Goal: Contribute content

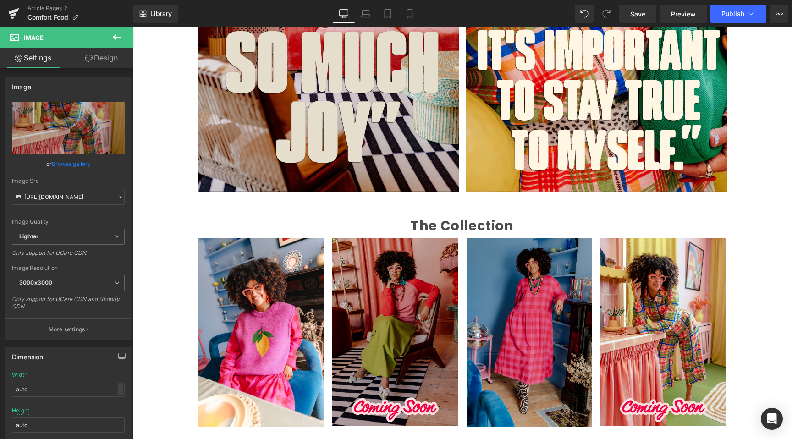
scroll to position [974, 0]
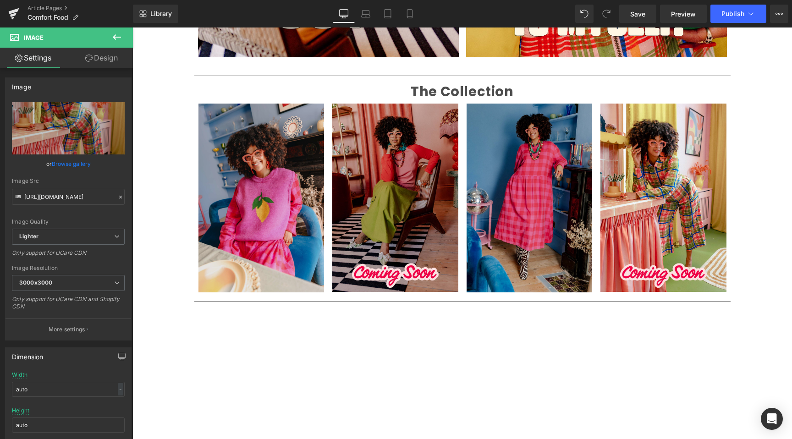
click at [275, 217] on img at bounding box center [261, 198] width 126 height 189
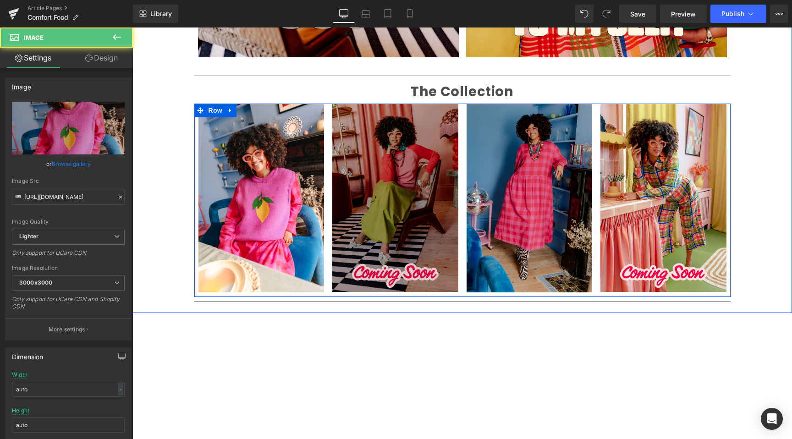
click at [393, 131] on img at bounding box center [395, 198] width 126 height 189
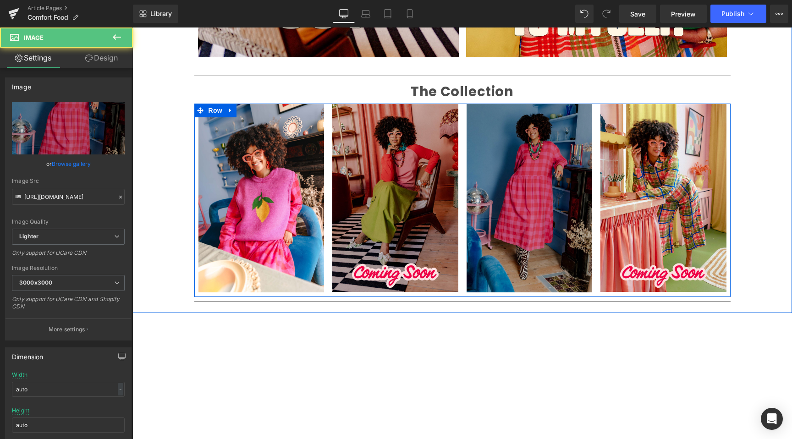
click at [540, 141] on img at bounding box center [529, 198] width 126 height 189
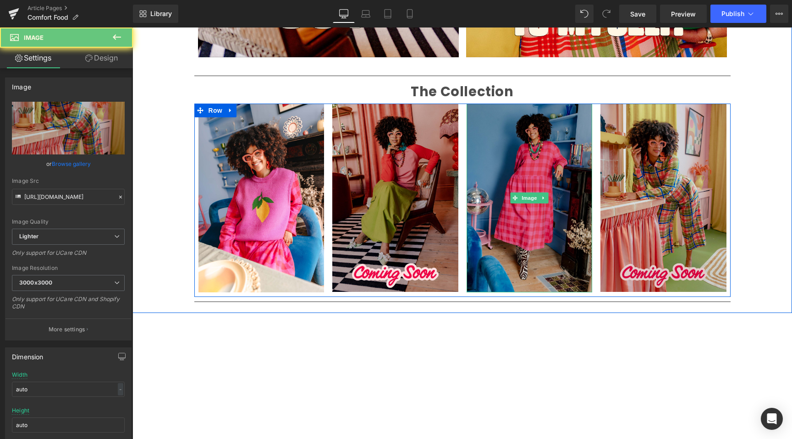
click at [684, 159] on img at bounding box center [663, 198] width 126 height 189
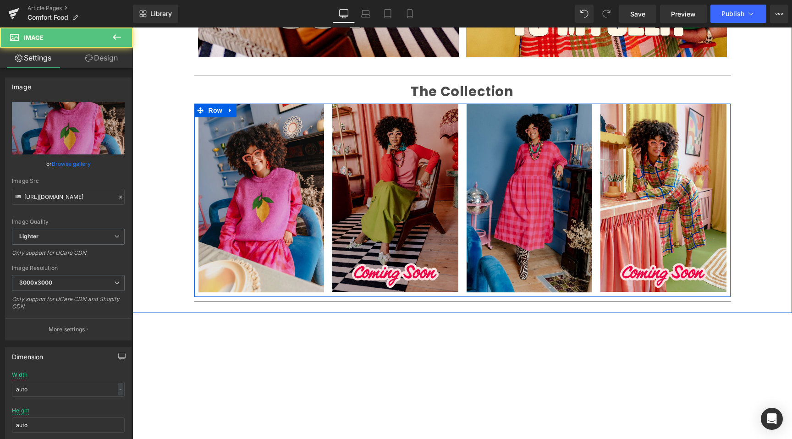
click at [275, 160] on img at bounding box center [261, 198] width 126 height 189
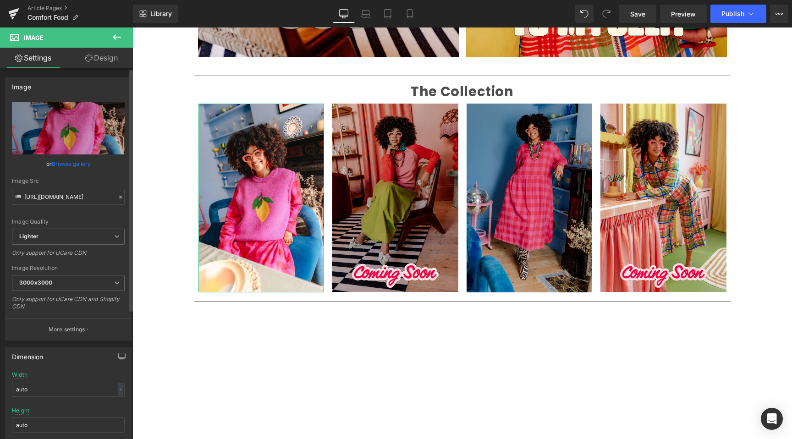
click at [68, 165] on link "Browse gallery" at bounding box center [71, 164] width 39 height 16
click at [68, 0] on div "You are previewing how the will restyle your page. You can not edit Elements in…" at bounding box center [396, 0] width 792 height 0
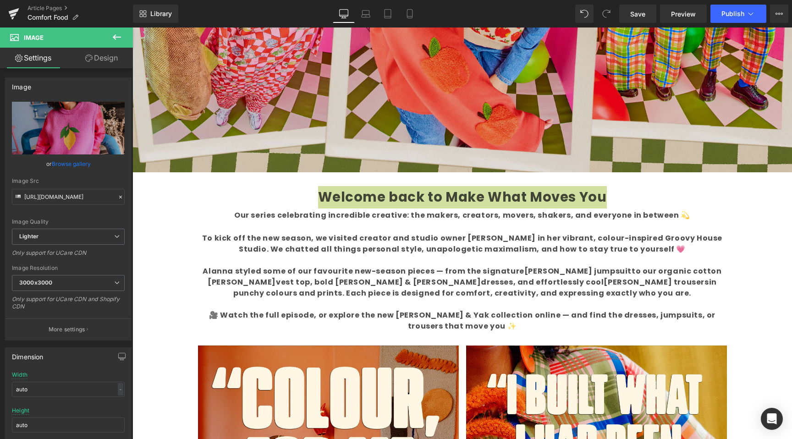
scroll to position [294, 0]
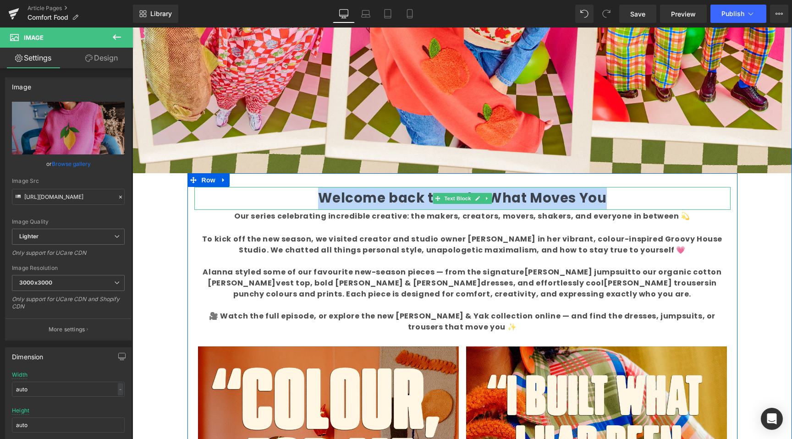
click at [410, 204] on b "Welcome back to Make What Moves You" at bounding box center [462, 198] width 289 height 18
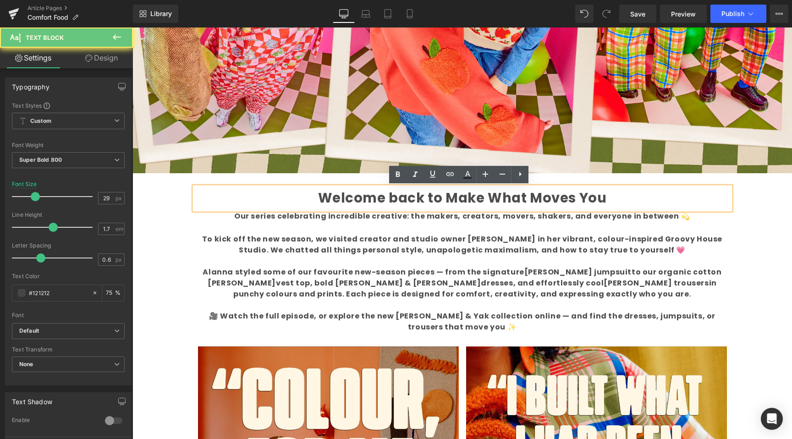
click at [408, 203] on b "Welcome back to Make What Moves You" at bounding box center [462, 198] width 289 height 18
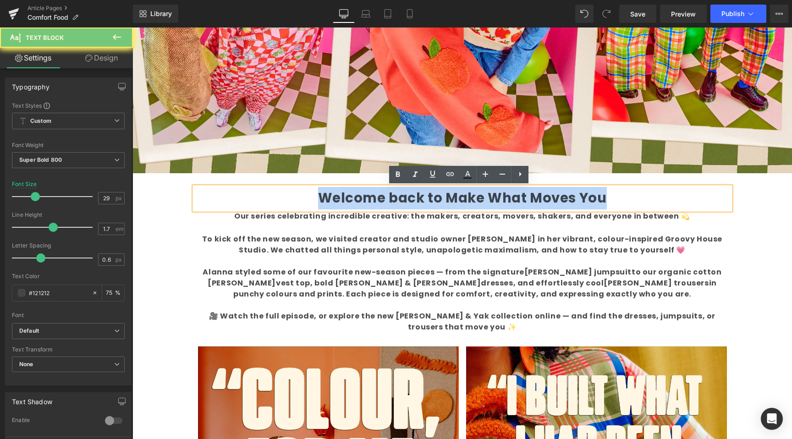
click at [408, 203] on b "Welcome back to Make What Moves You" at bounding box center [462, 198] width 289 height 18
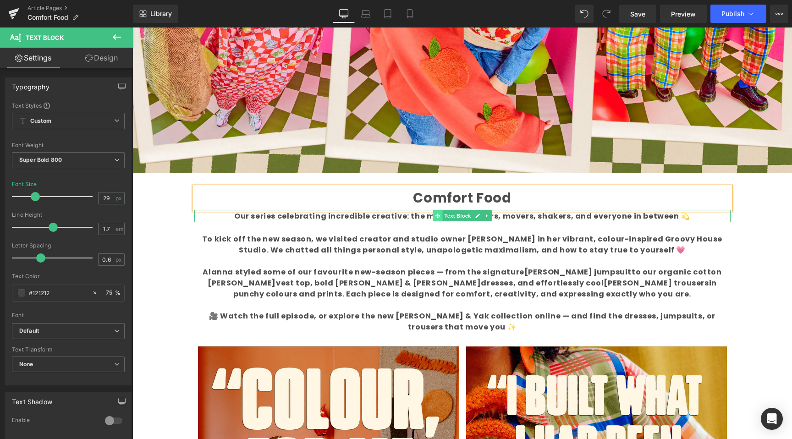
click at [432, 217] on span at bounding box center [437, 215] width 10 height 11
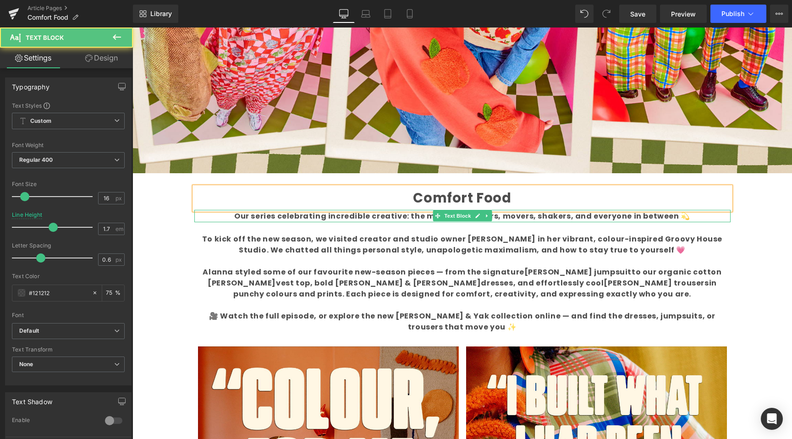
click at [312, 216] on b "Our series celebrating incredible creative: the makers, creators, movers, shake…" at bounding box center [462, 216] width 456 height 11
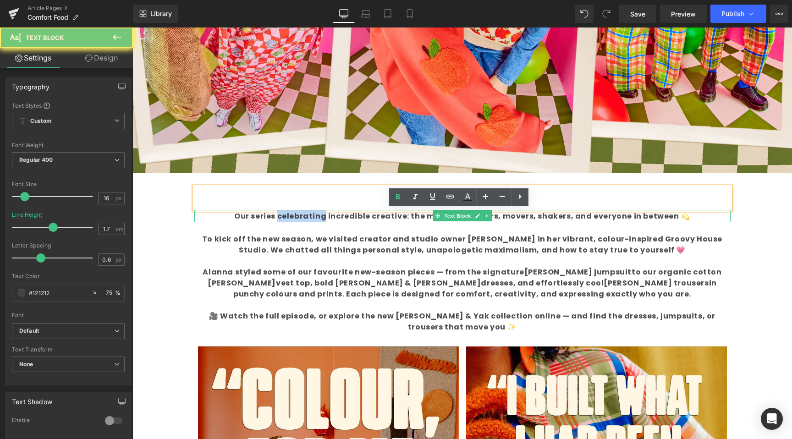
click at [312, 216] on b "Our series celebrating incredible creative: the makers, creators, movers, shake…" at bounding box center [462, 216] width 456 height 11
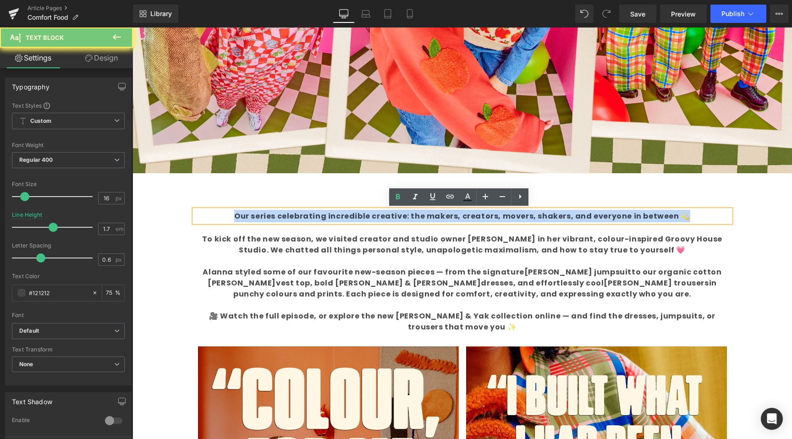
click at [312, 216] on b "Our series celebrating incredible creative: the makers, creators, movers, shake…" at bounding box center [462, 216] width 456 height 11
click at [443, 307] on p "To kick off the new season, we visited creator and studio owner [PERSON_NAME] i…" at bounding box center [462, 283] width 536 height 99
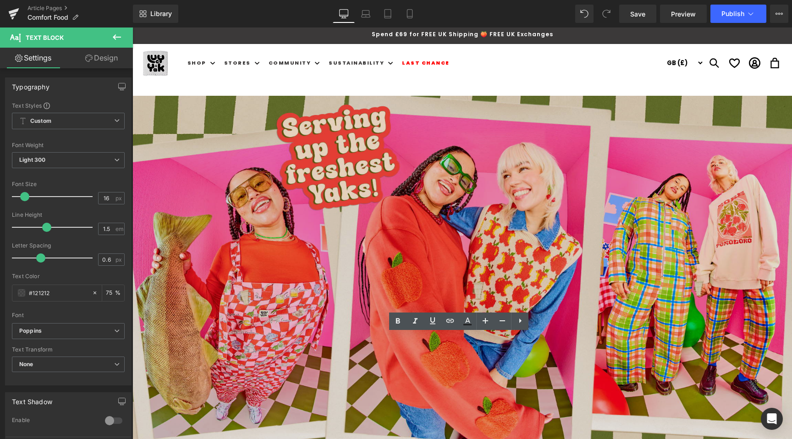
scroll to position [0, 0]
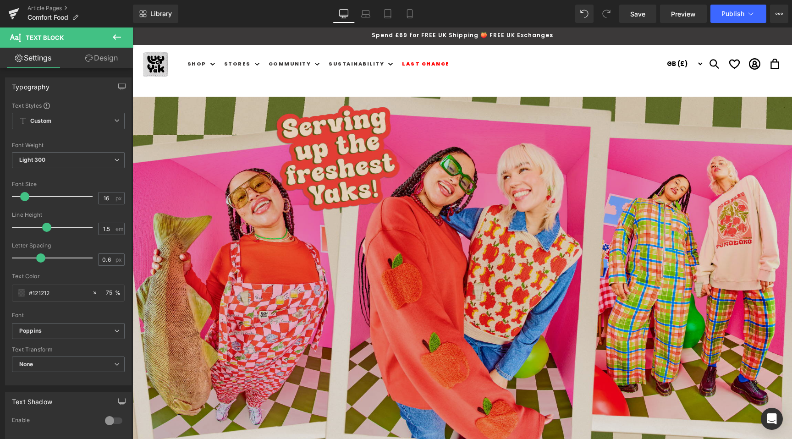
click at [353, 296] on img at bounding box center [461, 282] width 659 height 371
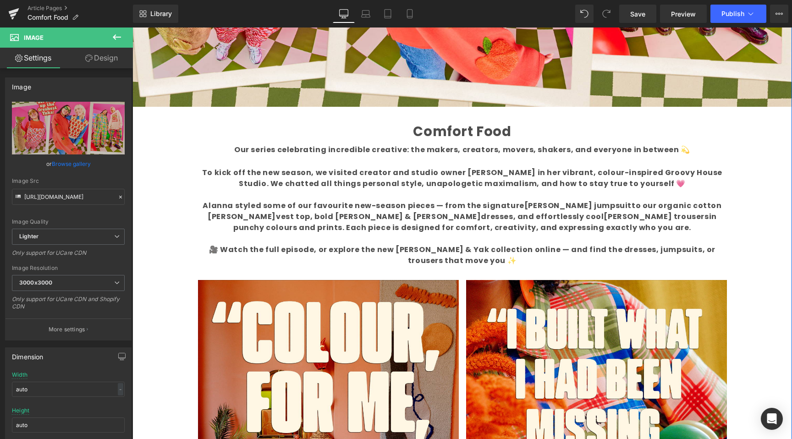
scroll to position [360, 0]
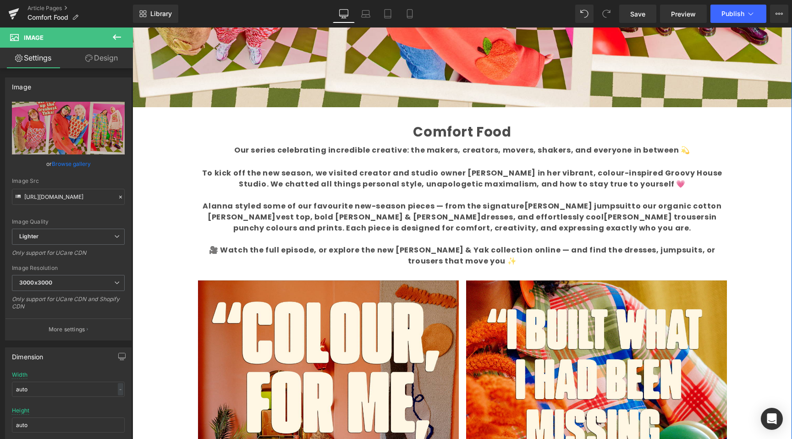
click at [571, 225] on p "To kick off the new season, we visited creator and studio owner [PERSON_NAME] i…" at bounding box center [462, 217] width 536 height 99
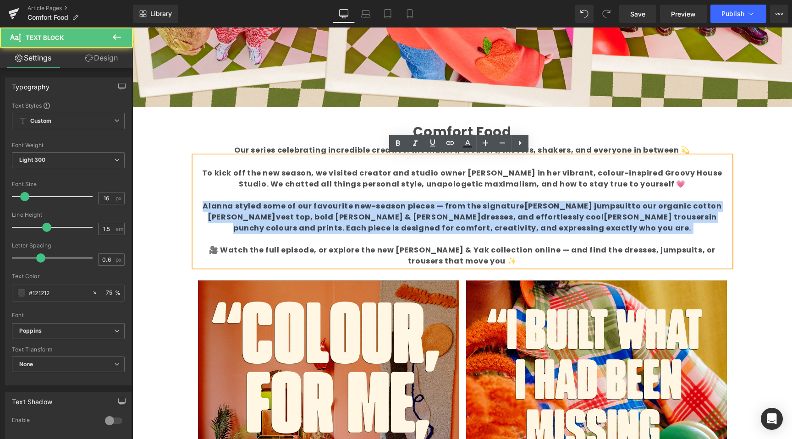
click at [571, 225] on p "To kick off the new season, we visited creator and studio owner [PERSON_NAME] i…" at bounding box center [462, 217] width 536 height 99
click at [640, 229] on p "To kick off the new season, we visited creator and studio owner [PERSON_NAME] i…" at bounding box center [462, 217] width 536 height 99
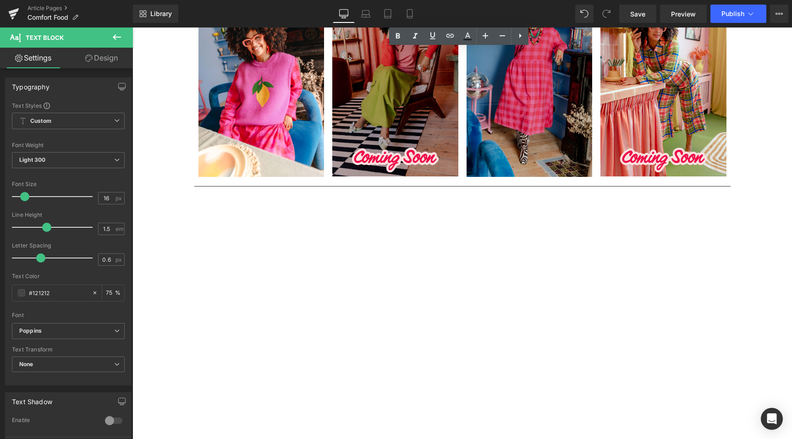
click at [770, 265] on div "Youtube" at bounding box center [461, 326] width 659 height 259
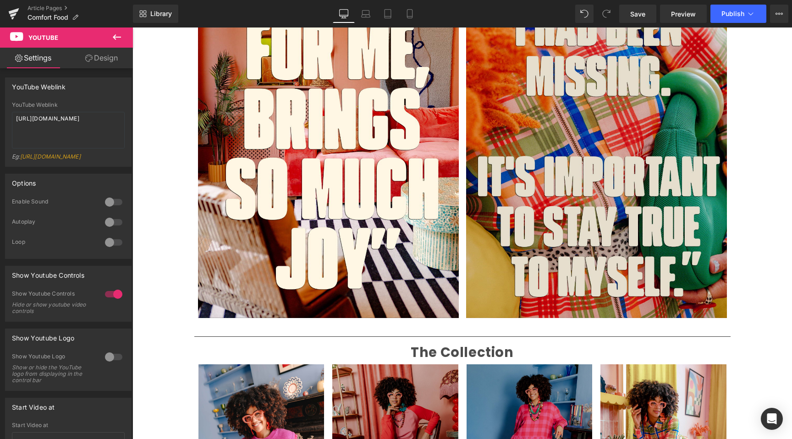
click at [662, 261] on img at bounding box center [596, 122] width 261 height 391
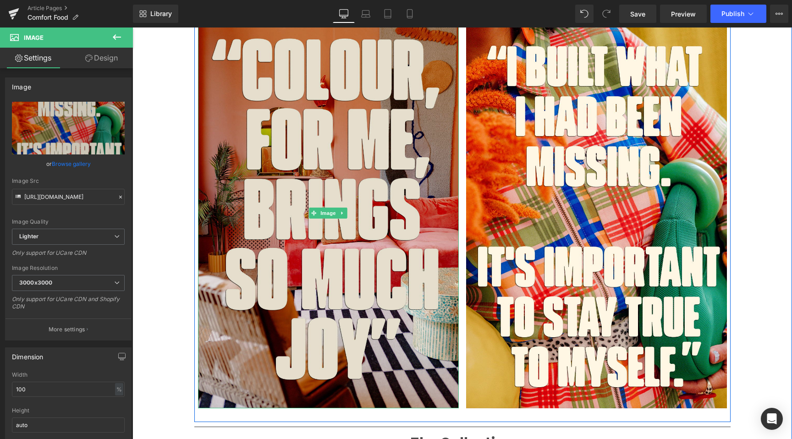
scroll to position [730, 0]
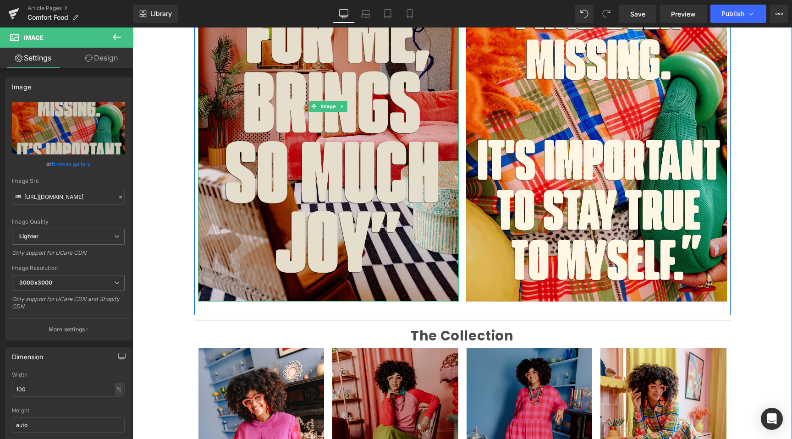
click at [332, 219] on img at bounding box center [328, 106] width 261 height 391
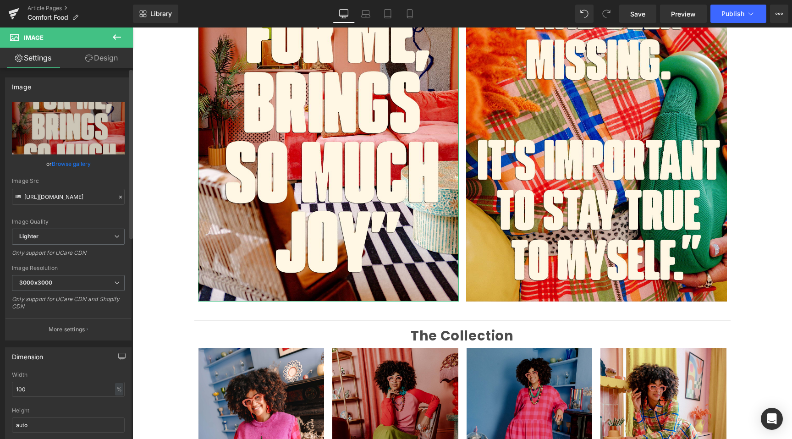
click at [63, 174] on div "Image Quality Lighter Lightest Lighter Lighter Lightest Only support for UCare …" at bounding box center [68, 165] width 113 height 127
click at [69, 163] on link "Browse gallery" at bounding box center [71, 164] width 39 height 16
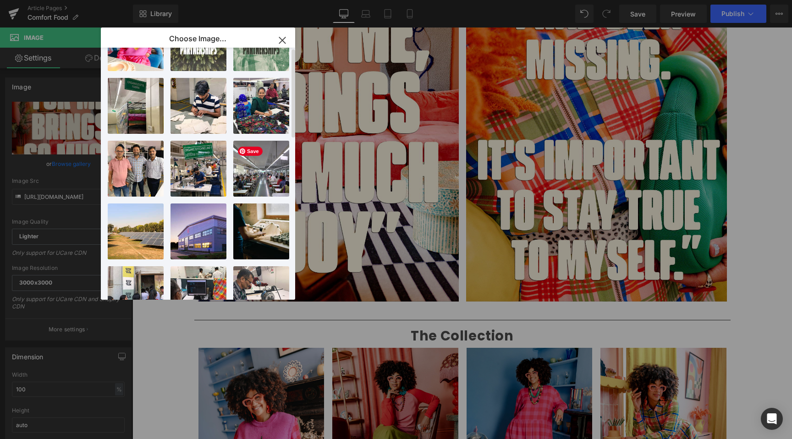
scroll to position [0, 0]
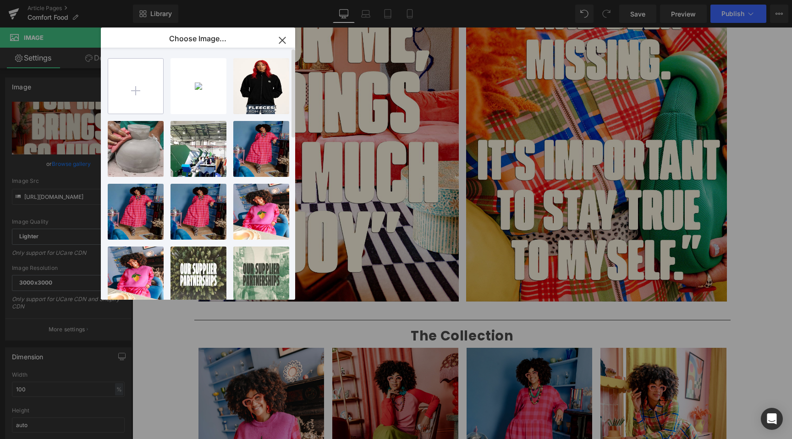
click at [143, 97] on input "file" at bounding box center [135, 86] width 55 height 55
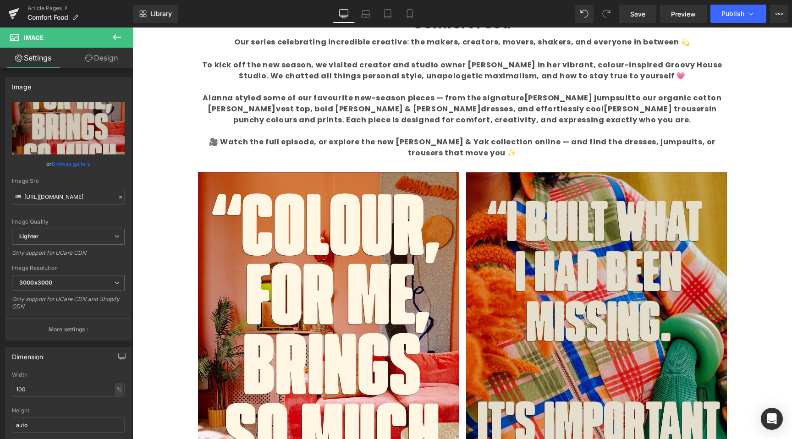
scroll to position [595, 0]
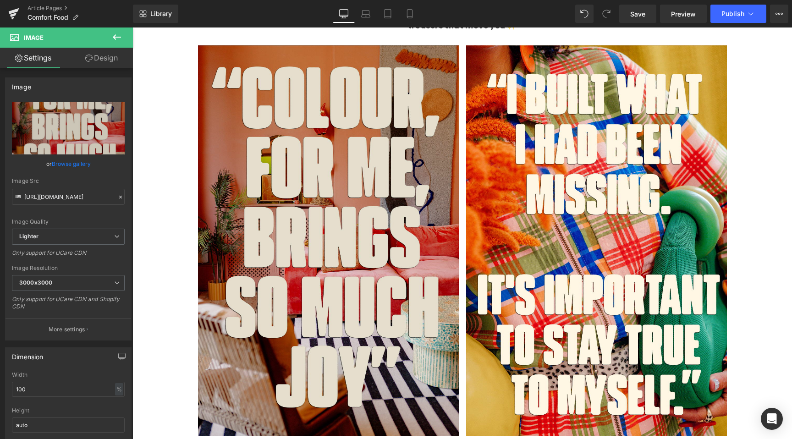
click at [249, 217] on img at bounding box center [328, 240] width 261 height 391
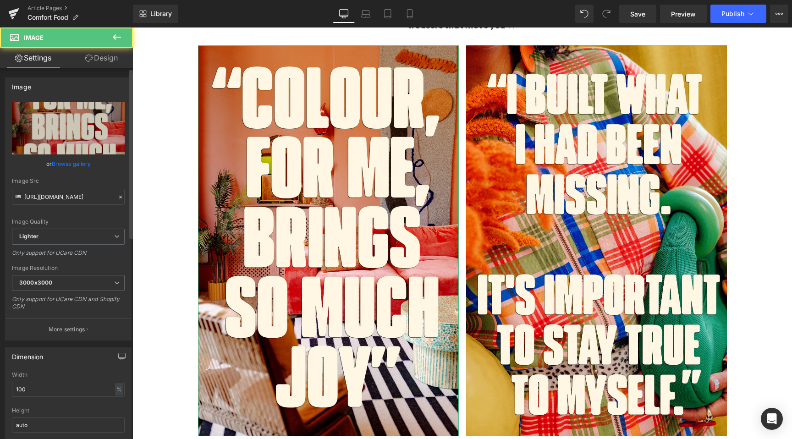
click at [90, 165] on div "or Browse gallery" at bounding box center [68, 164] width 113 height 10
click at [68, 167] on link "Browse gallery" at bounding box center [71, 164] width 39 height 16
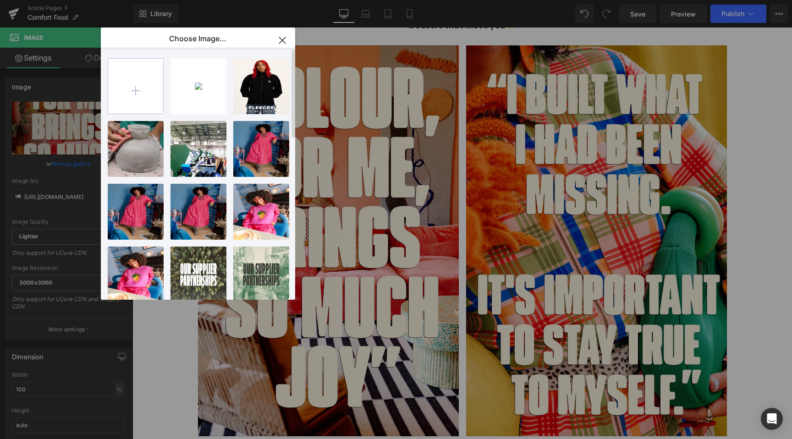
click at [139, 91] on input "file" at bounding box center [135, 86] width 55 height 55
type input "C:\fakepath\apple vest.jpg"
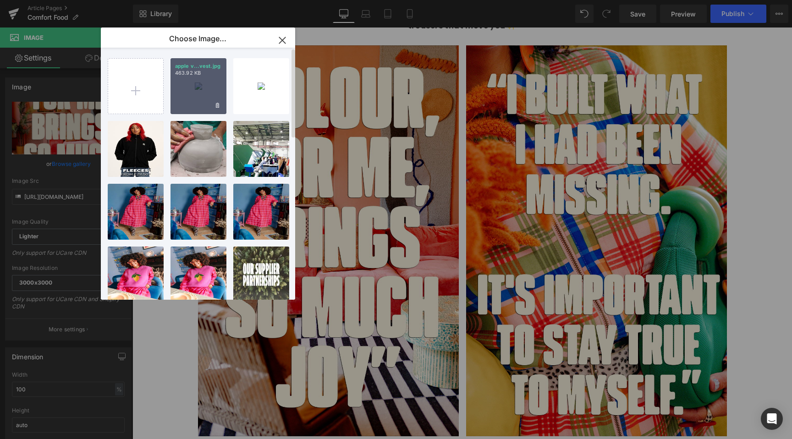
click at [189, 79] on div "apple v...vest.jpg 463.92 KB" at bounding box center [198, 86] width 56 height 56
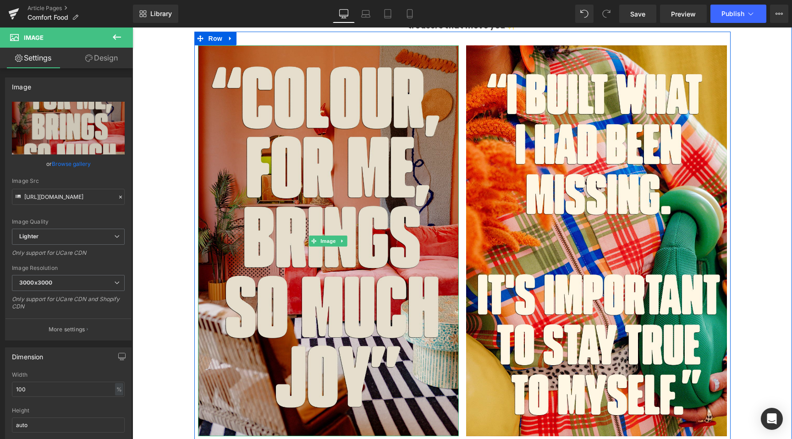
click at [295, 226] on img at bounding box center [328, 240] width 261 height 391
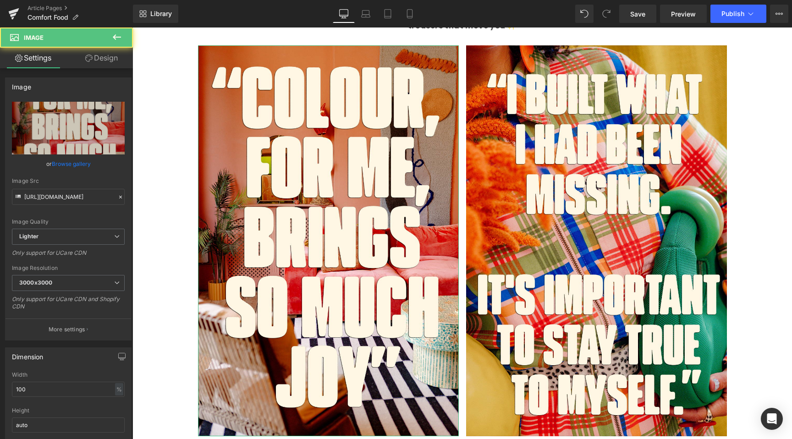
click at [61, 166] on link "Browse gallery" at bounding box center [71, 164] width 39 height 16
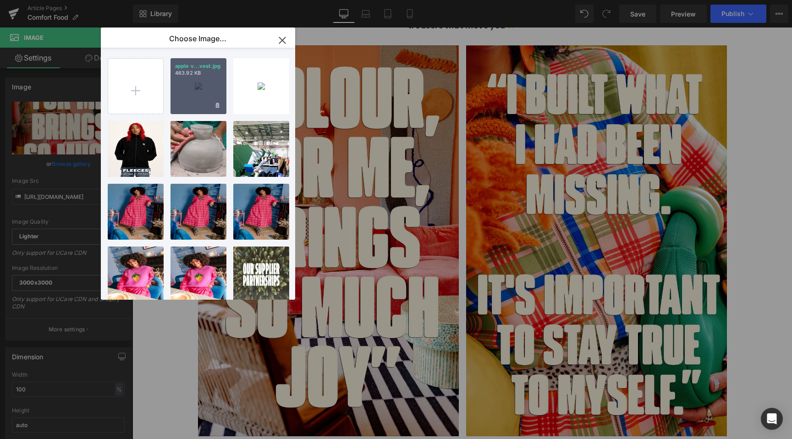
click at [184, 79] on div "apple v...vest.jpg 463.92 KB" at bounding box center [198, 86] width 56 height 56
type input "[URL][DOMAIN_NAME]"
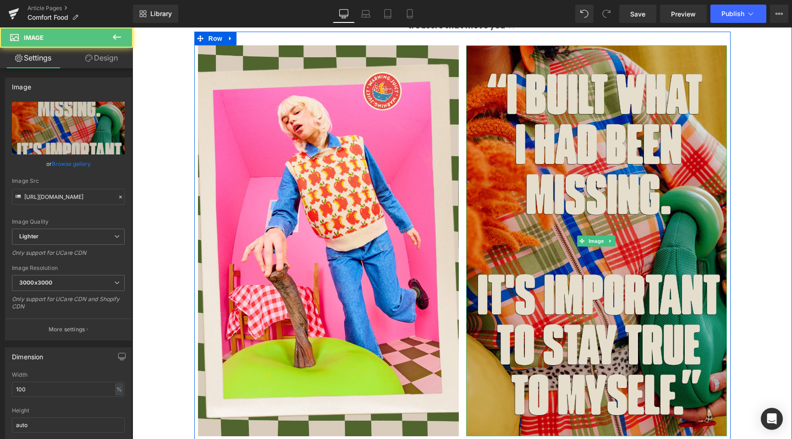
click at [574, 180] on img at bounding box center [596, 240] width 261 height 391
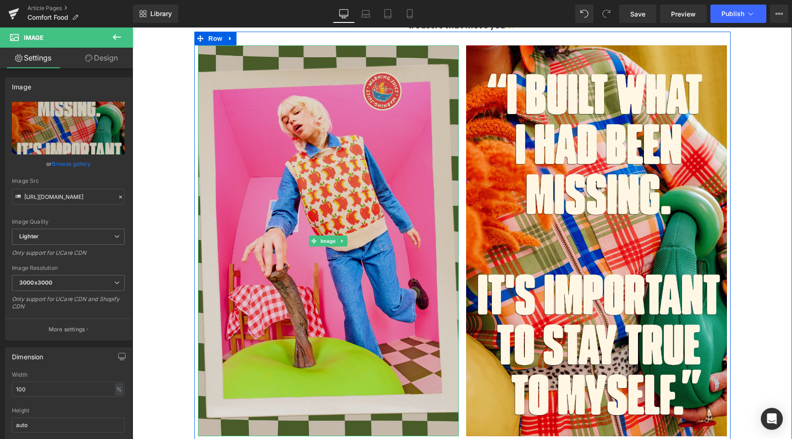
click at [411, 202] on img at bounding box center [328, 240] width 261 height 391
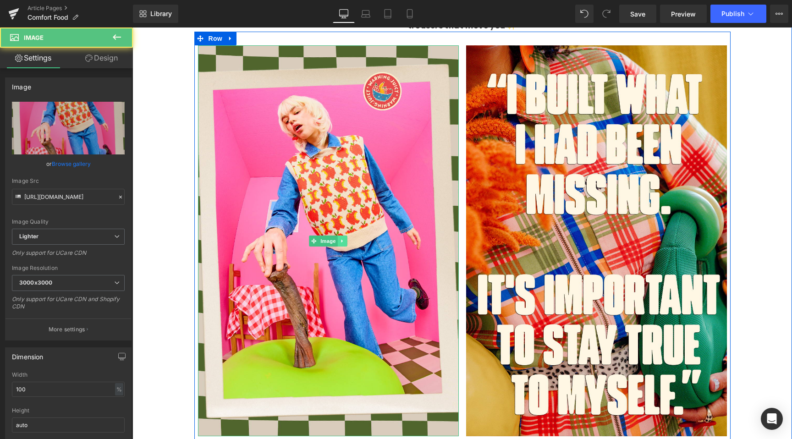
click at [340, 238] on icon at bounding box center [342, 240] width 5 height 5
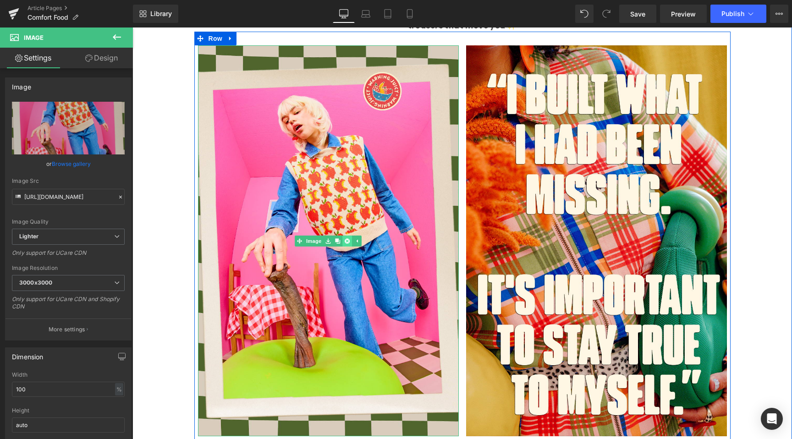
click at [345, 238] on icon at bounding box center [347, 240] width 5 height 5
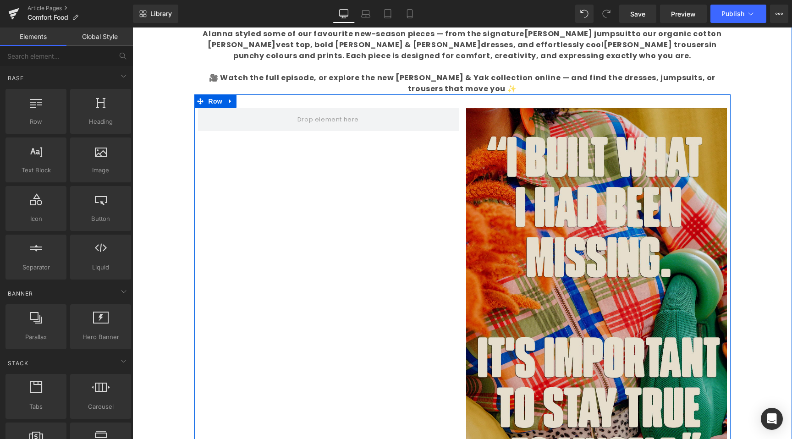
scroll to position [528, 0]
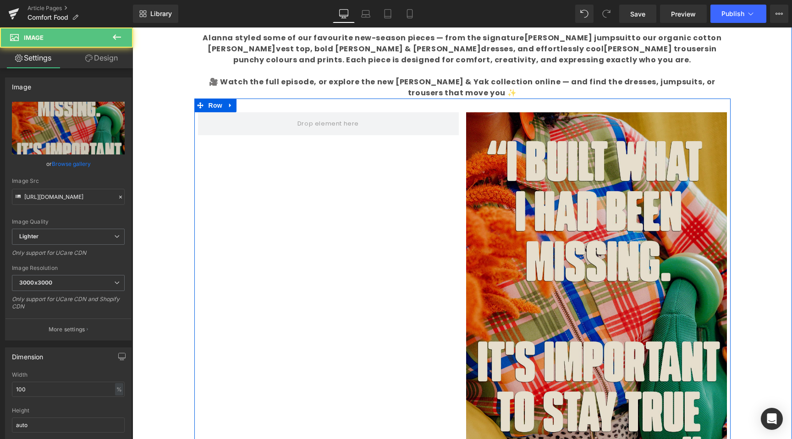
click at [515, 221] on img at bounding box center [596, 307] width 261 height 391
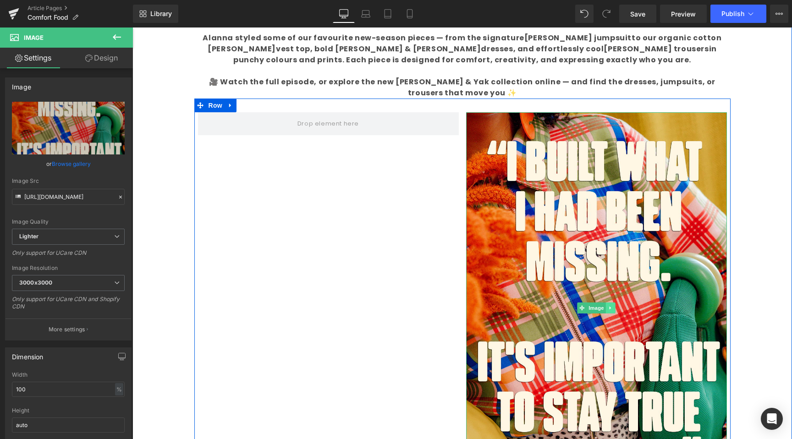
click at [608, 305] on icon at bounding box center [610, 307] width 5 height 5
click at [613, 305] on icon at bounding box center [615, 307] width 5 height 5
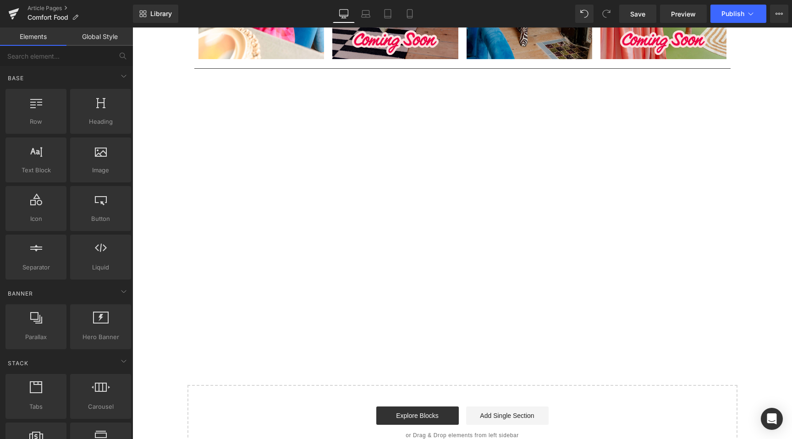
scroll to position [585, 0]
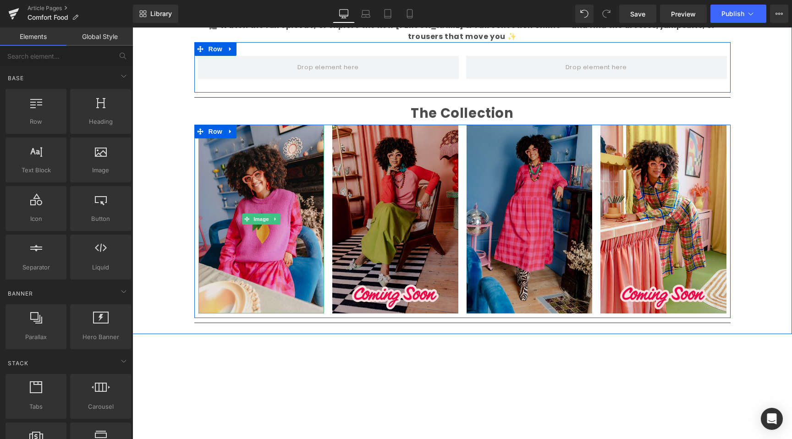
click at [215, 253] on img at bounding box center [261, 219] width 126 height 189
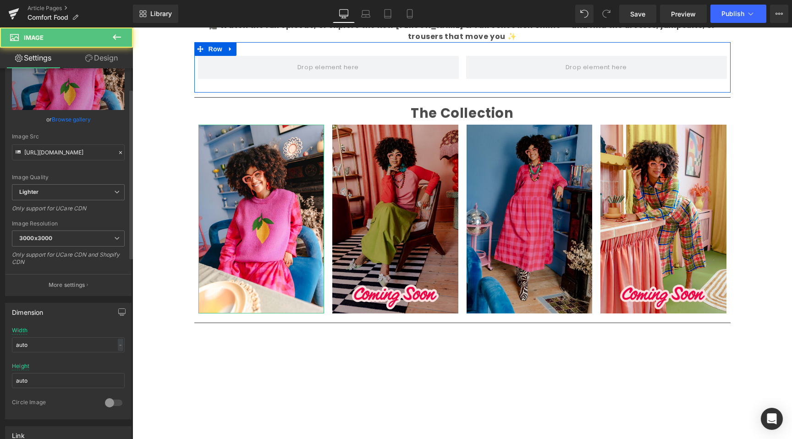
scroll to position [56, 0]
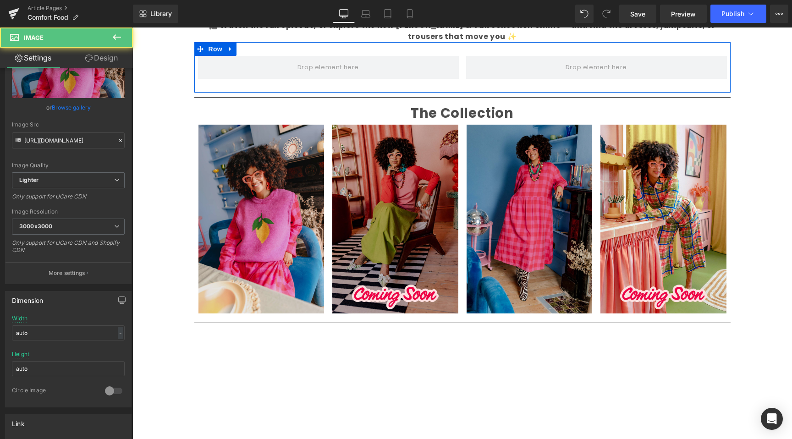
click at [237, 222] on img at bounding box center [261, 219] width 126 height 189
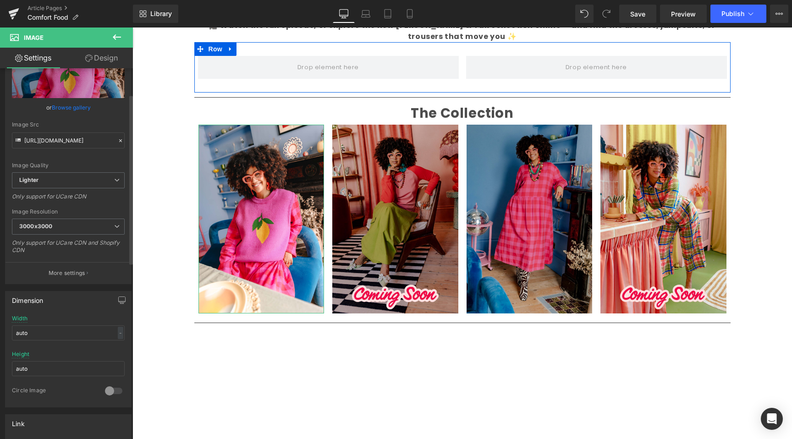
click at [69, 106] on link "Browse gallery" at bounding box center [71, 107] width 39 height 16
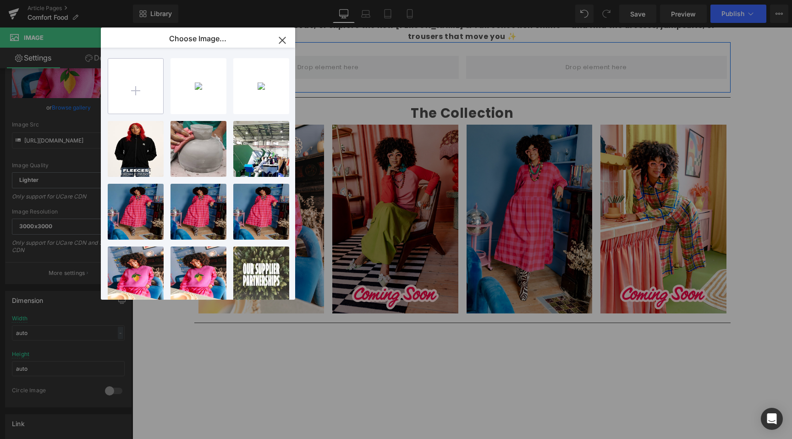
click at [141, 87] on input "file" at bounding box center [135, 86] width 55 height 55
type input "C:\fakepath\4X5 8.jpg"
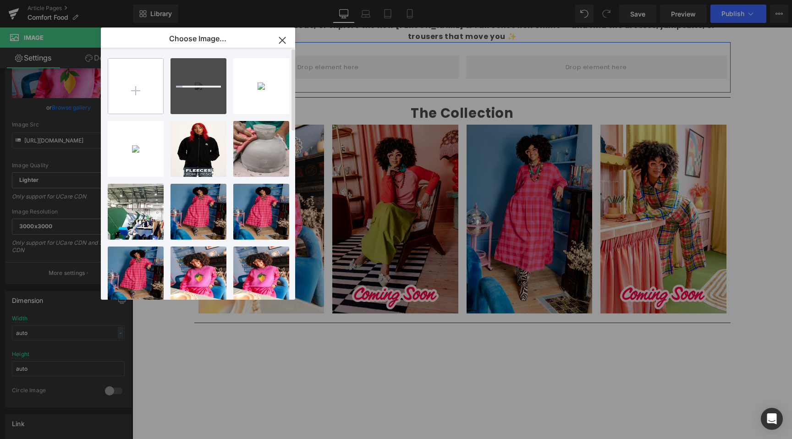
click at [139, 84] on input "file" at bounding box center [135, 86] width 55 height 55
click at [198, 88] on div "4X5 8...X5 8.jpg 1.13 MB" at bounding box center [198, 86] width 56 height 56
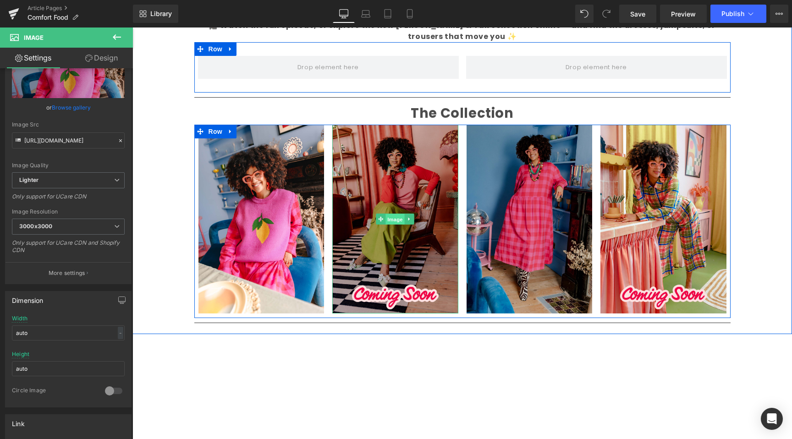
click at [385, 214] on span "Image" at bounding box center [394, 219] width 19 height 11
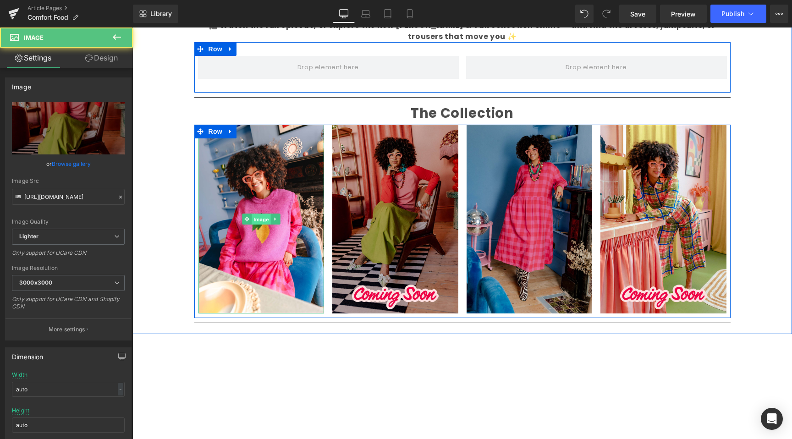
click at [252, 214] on span "Image" at bounding box center [261, 219] width 19 height 11
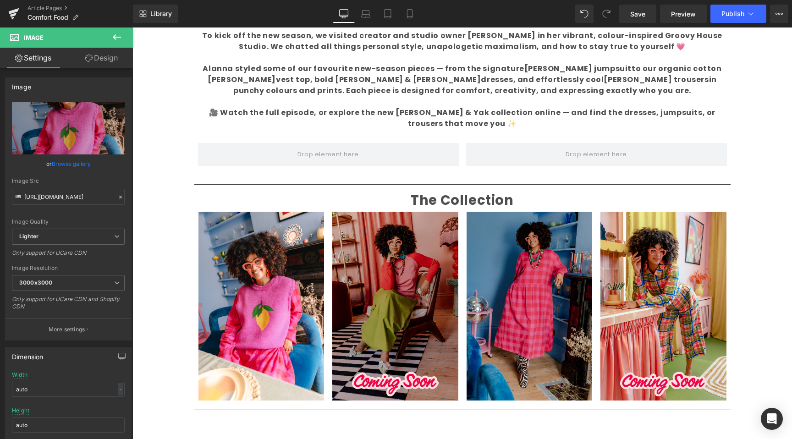
scroll to position [426, 0]
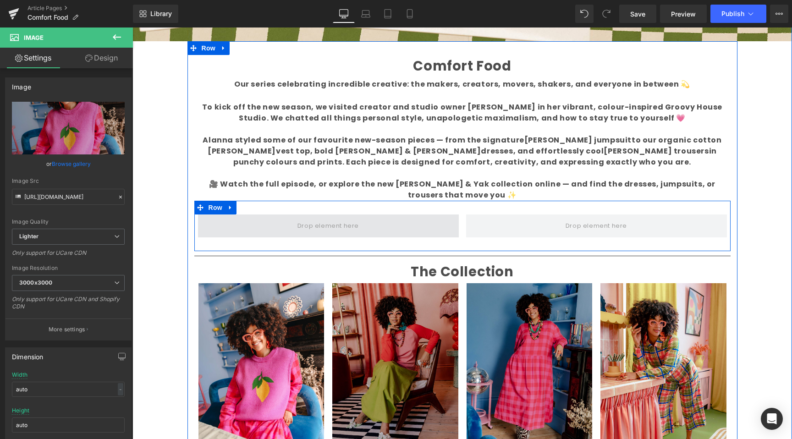
click at [363, 225] on span at bounding box center [328, 225] width 261 height 23
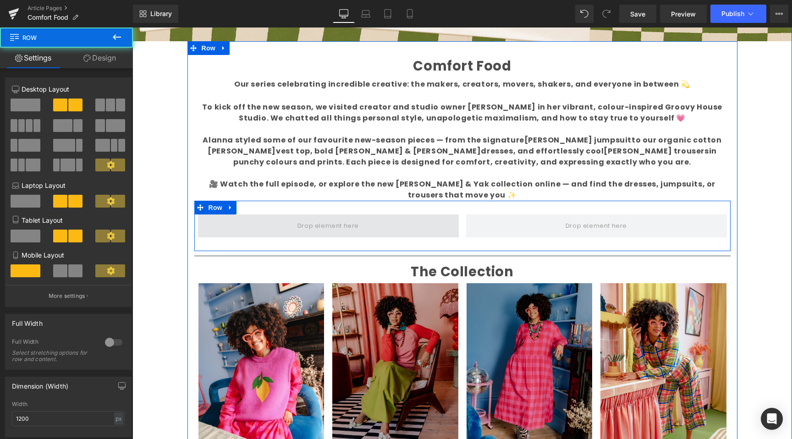
click at [371, 217] on span at bounding box center [328, 225] width 261 height 23
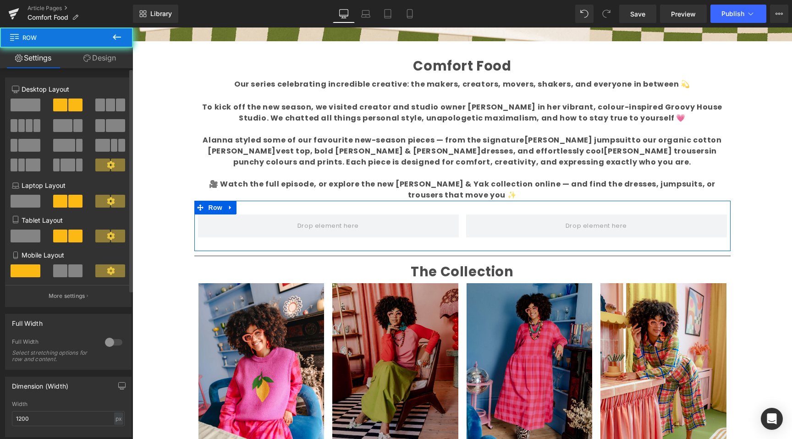
click at [33, 102] on span at bounding box center [26, 104] width 30 height 13
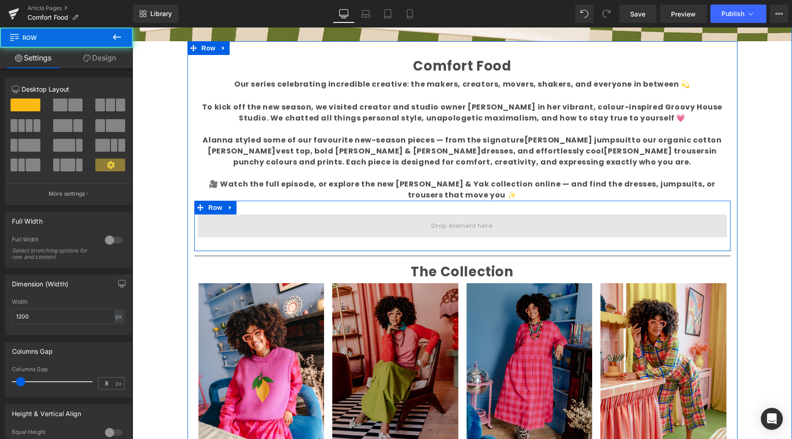
click at [382, 214] on span at bounding box center [462, 225] width 529 height 23
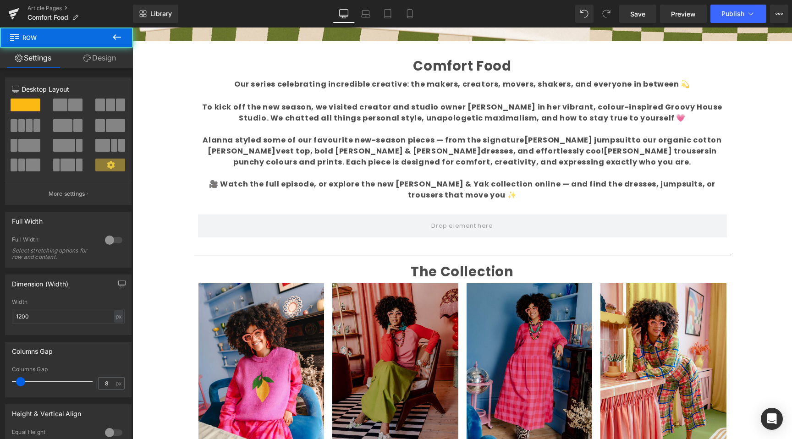
click at [113, 38] on icon at bounding box center [117, 36] width 8 height 5
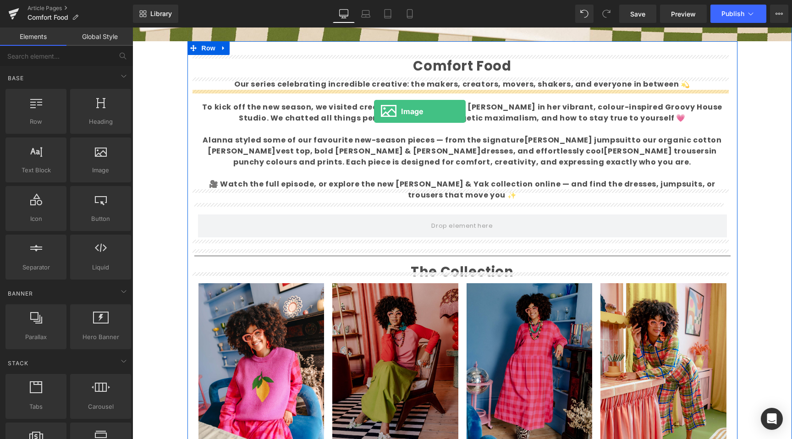
drag, startPoint x: 240, startPoint y: 178, endPoint x: 374, endPoint y: 111, distance: 150.2
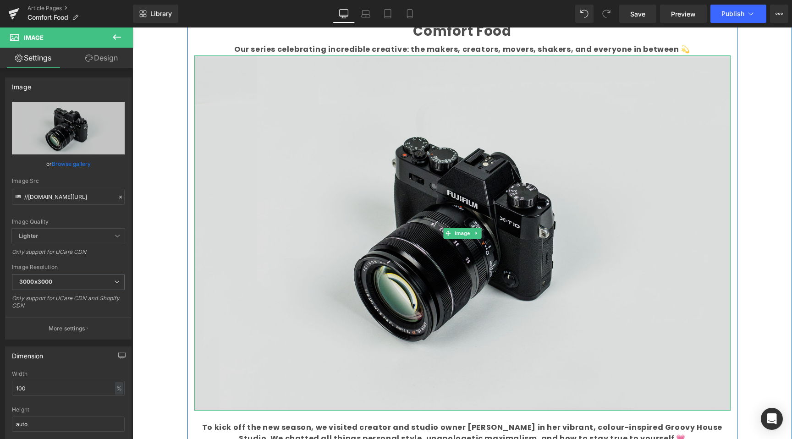
scroll to position [499, 0]
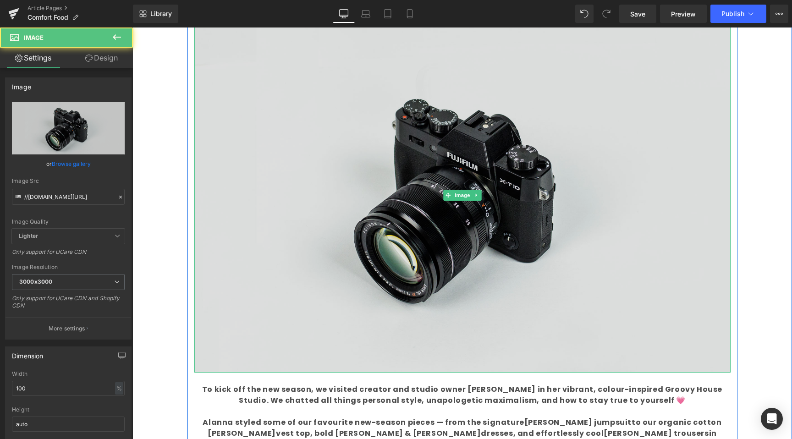
click at [422, 141] on img at bounding box center [462, 194] width 536 height 355
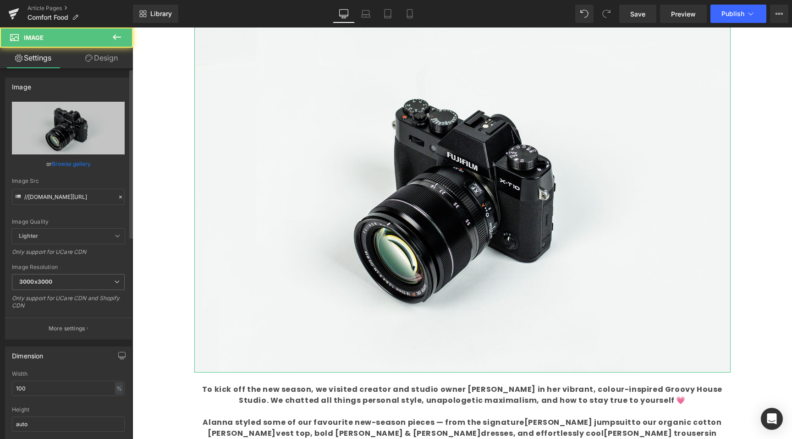
click at [55, 165] on link "Browse gallery" at bounding box center [71, 164] width 39 height 16
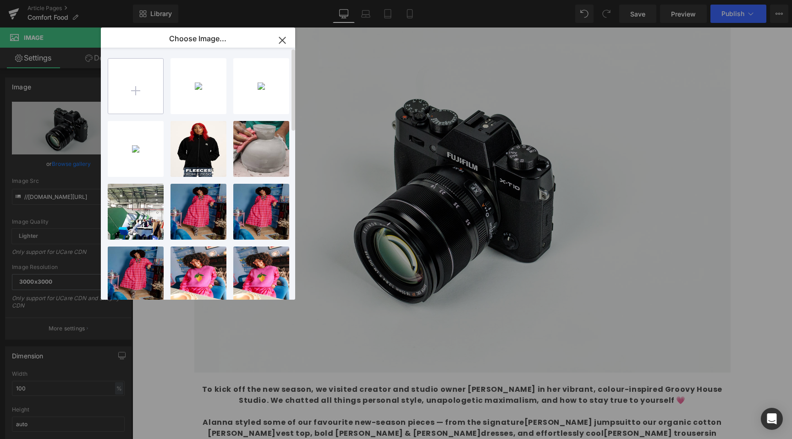
click at [133, 81] on input "file" at bounding box center [135, 86] width 55 height 55
type input "C:\fakepath\Artboard 5.jpg"
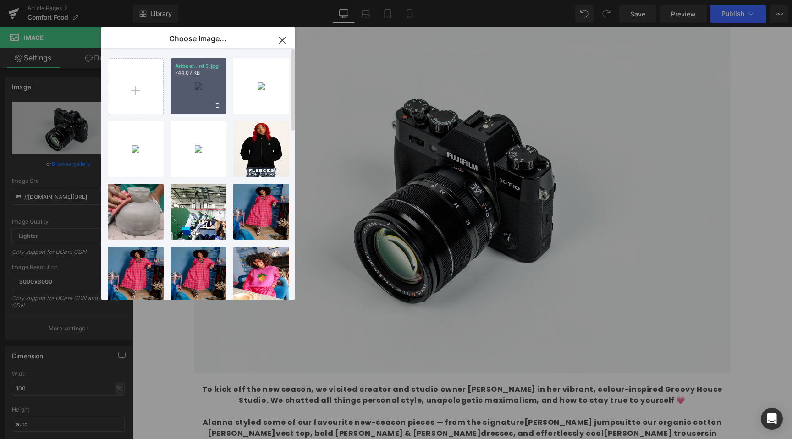
click at [192, 83] on div "Artboar...rd 5.jpg 744.07 KB" at bounding box center [198, 86] width 56 height 56
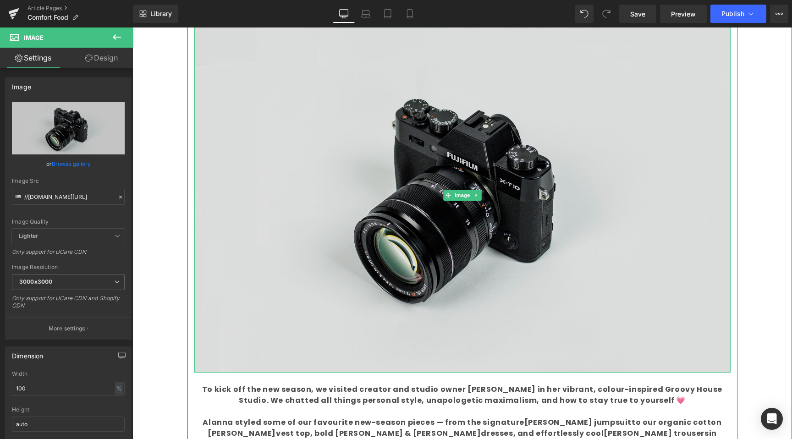
click at [577, 213] on img at bounding box center [462, 194] width 536 height 355
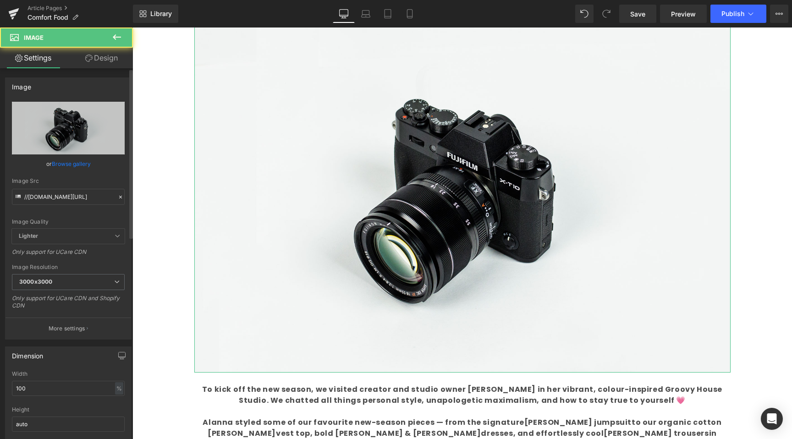
click at [61, 161] on link "Browse gallery" at bounding box center [71, 164] width 39 height 16
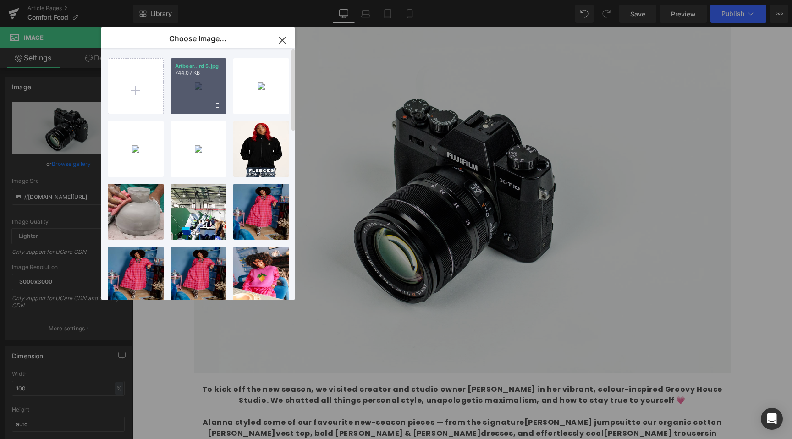
click at [213, 82] on div "Artboar...rd 5.jpg 744.07 KB" at bounding box center [198, 86] width 56 height 56
type input "[URL][DOMAIN_NAME]"
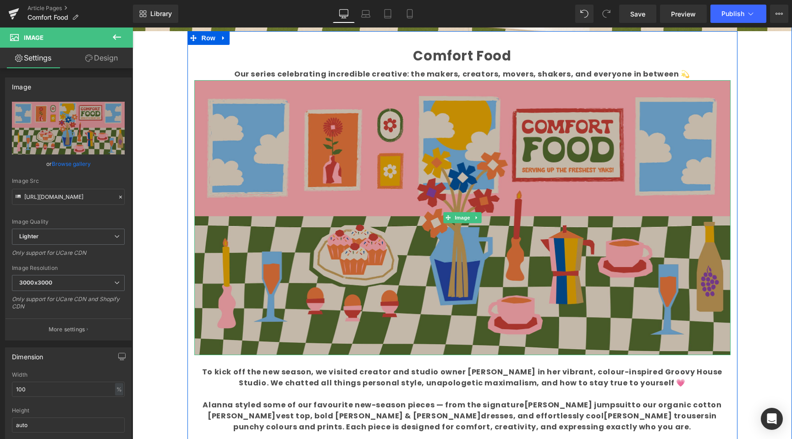
click at [454, 208] on img at bounding box center [462, 217] width 536 height 275
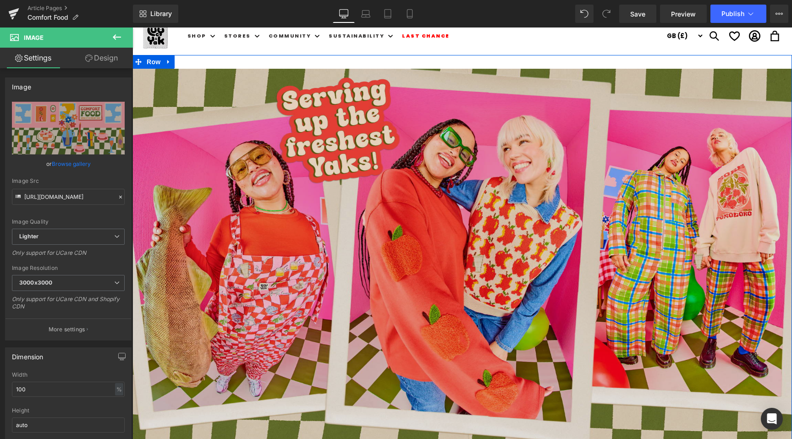
scroll to position [0, 0]
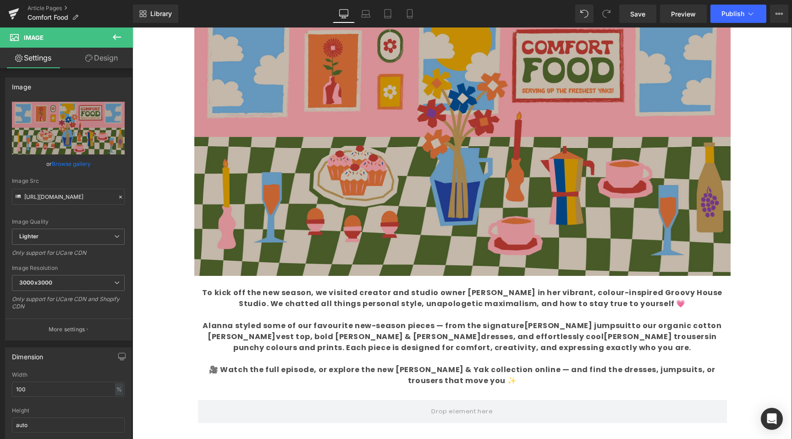
click at [599, 215] on img at bounding box center [462, 138] width 536 height 275
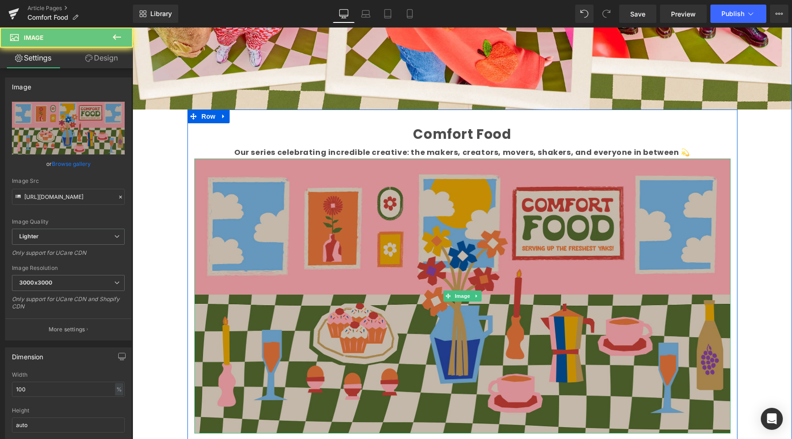
click at [498, 220] on img at bounding box center [462, 296] width 536 height 275
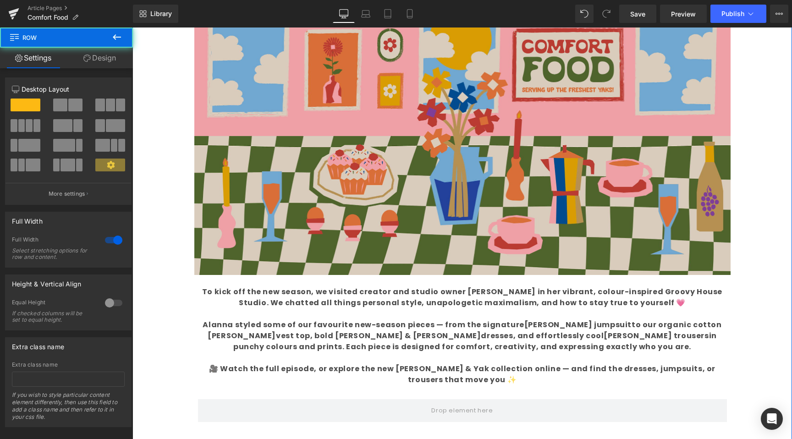
click at [772, 208] on div "Liquid Image Welcome back to Make What Moves You Text Block Our series celebrat…" at bounding box center [461, 126] width 659 height 1092
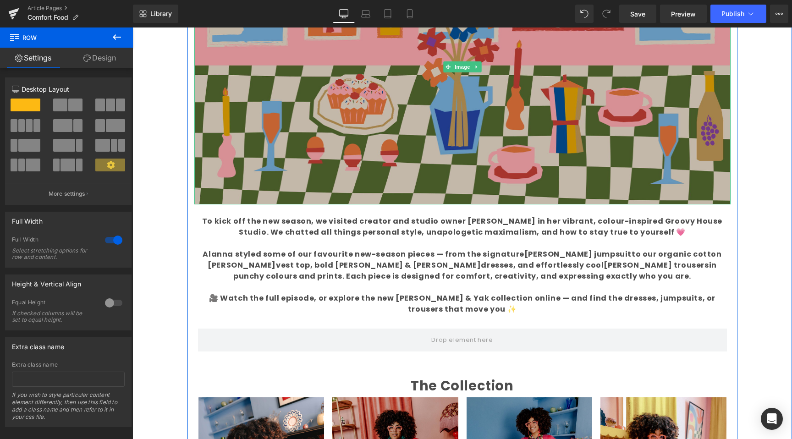
scroll to position [587, 0]
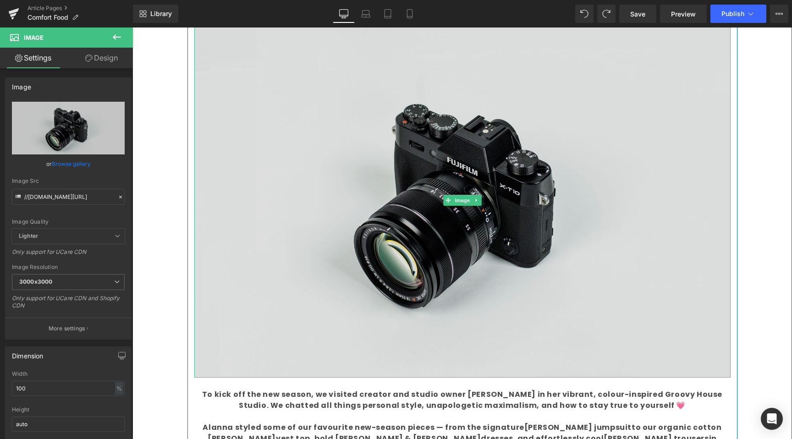
click at [497, 192] on img at bounding box center [462, 199] width 536 height 355
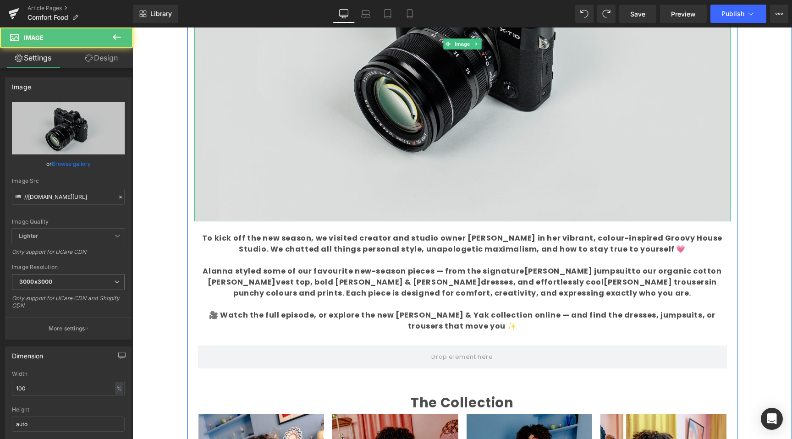
click at [441, 49] on img at bounding box center [462, 43] width 536 height 355
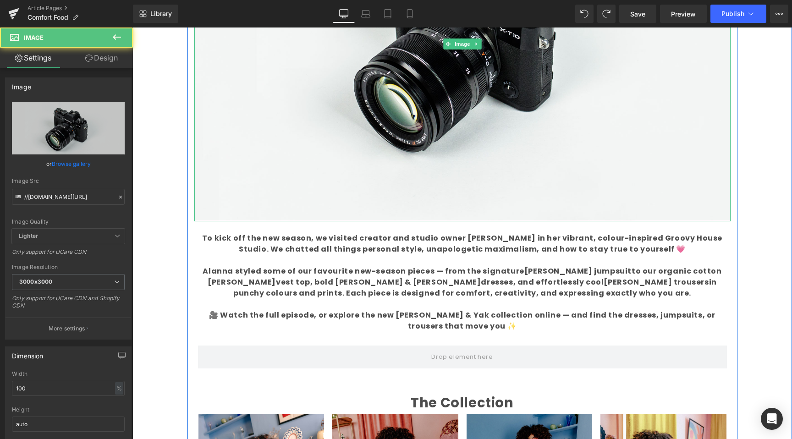
scroll to position [272, 0]
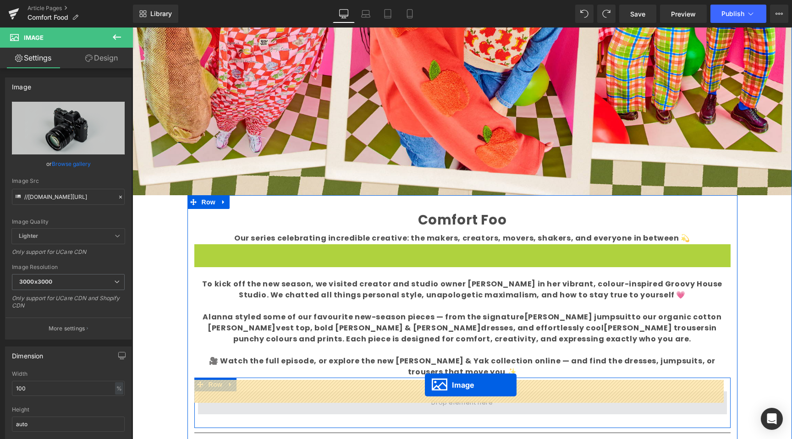
drag, startPoint x: 442, startPoint y: 48, endPoint x: 425, endPoint y: 385, distance: 337.6
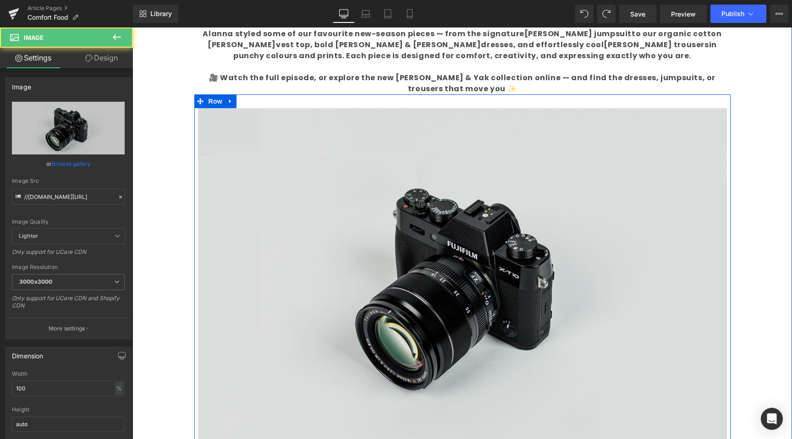
scroll to position [532, 0]
click at [390, 264] on img at bounding box center [462, 283] width 529 height 350
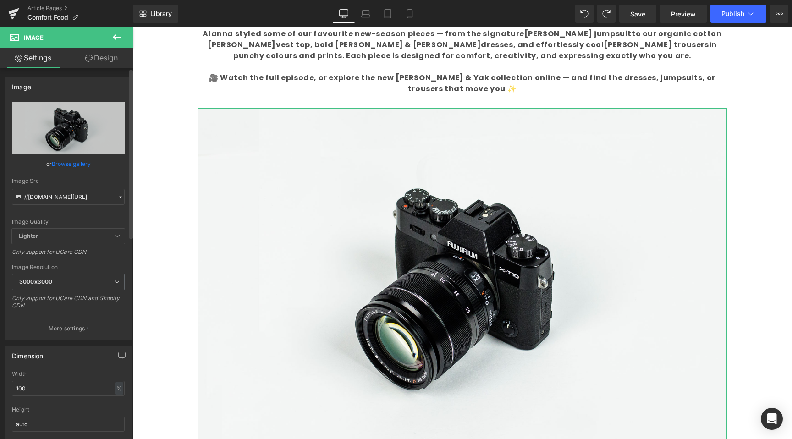
click at [79, 163] on link "Browse gallery" at bounding box center [71, 164] width 39 height 16
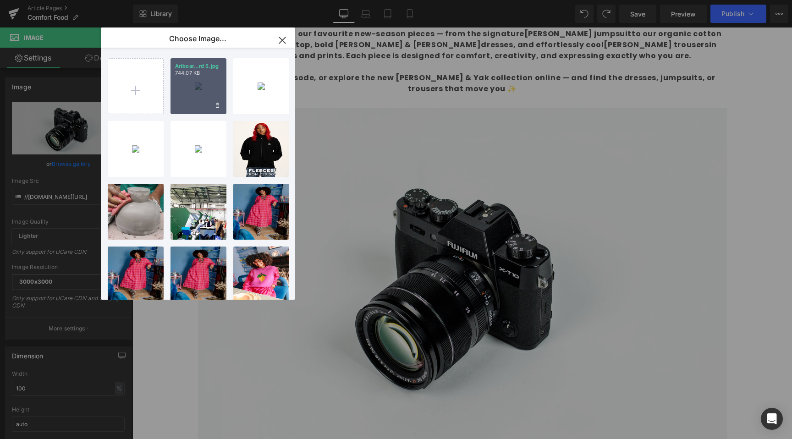
click at [203, 80] on div "Artboar...rd 5.jpg 744.07 KB" at bounding box center [198, 86] width 56 height 56
type input "[URL][DOMAIN_NAME]"
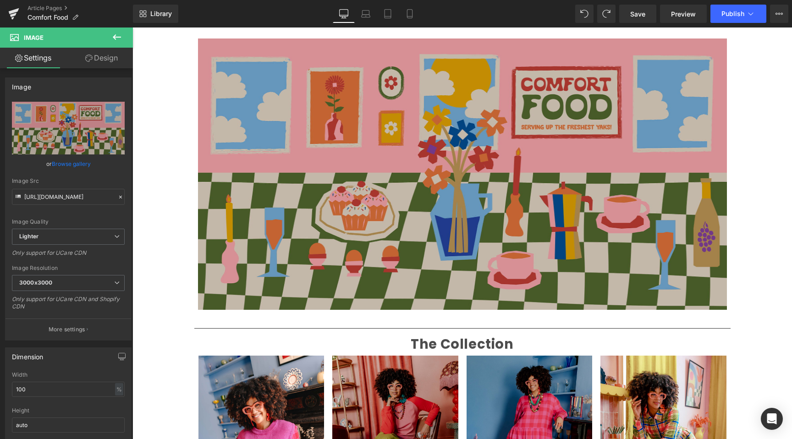
scroll to position [536, 0]
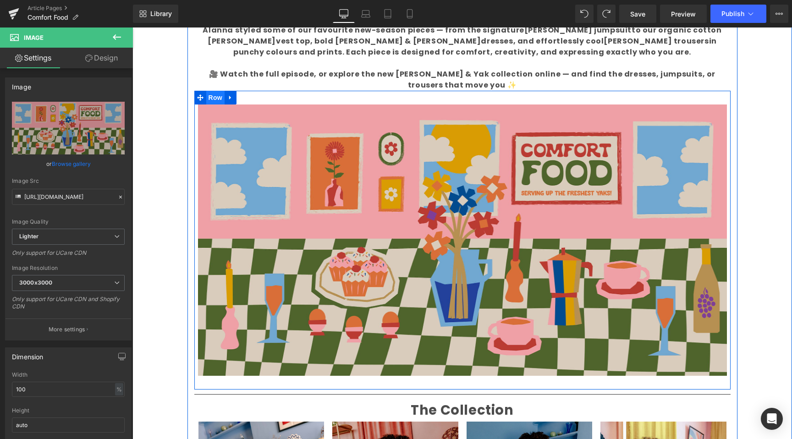
click at [208, 91] on span "Row" at bounding box center [215, 98] width 18 height 14
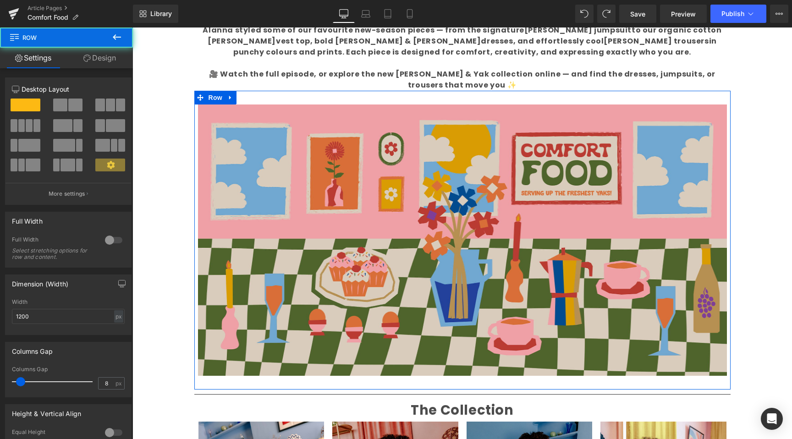
click at [89, 65] on link "Design" at bounding box center [99, 58] width 66 height 21
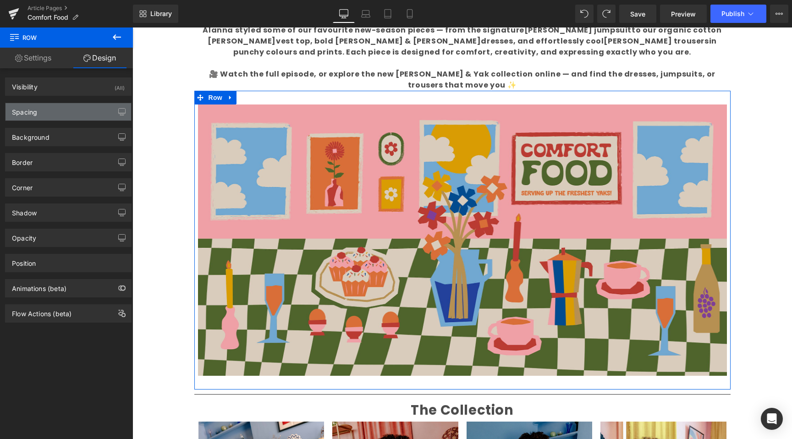
click at [25, 120] on div "Spacing" at bounding box center [68, 111] width 126 height 17
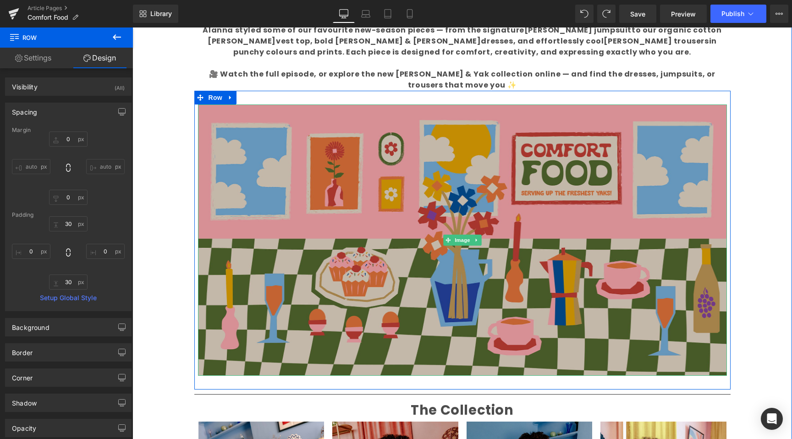
click at [372, 140] on img at bounding box center [462, 239] width 529 height 271
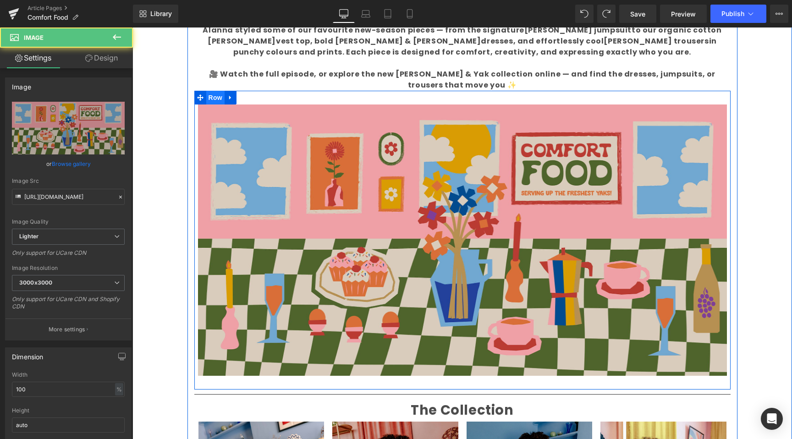
click at [208, 91] on span "Row" at bounding box center [215, 98] width 18 height 14
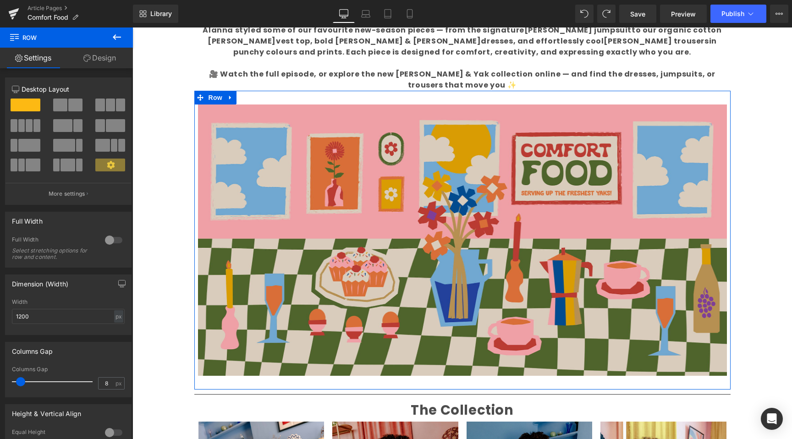
click at [114, 56] on link "Design" at bounding box center [99, 58] width 66 height 21
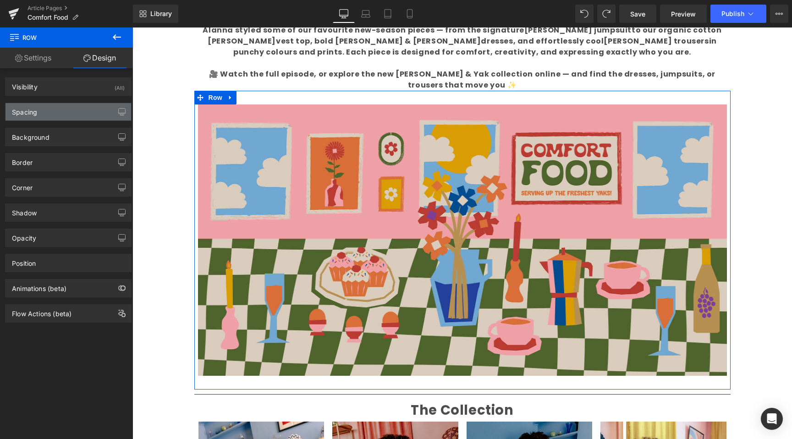
click at [42, 117] on div "Spacing" at bounding box center [68, 111] width 126 height 17
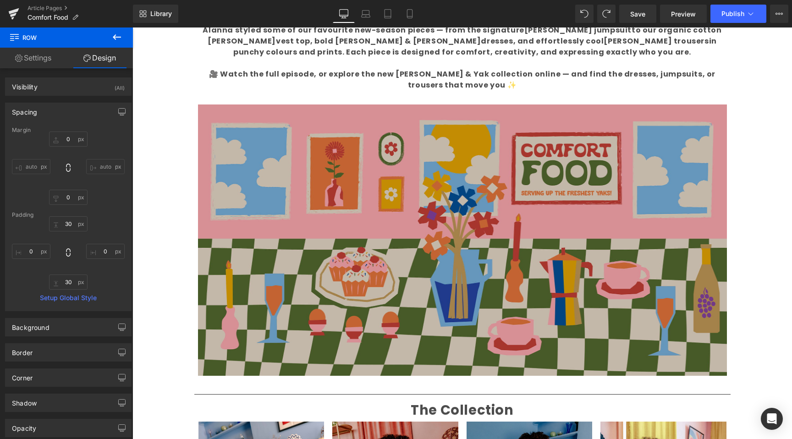
click at [264, 192] on img at bounding box center [462, 239] width 529 height 271
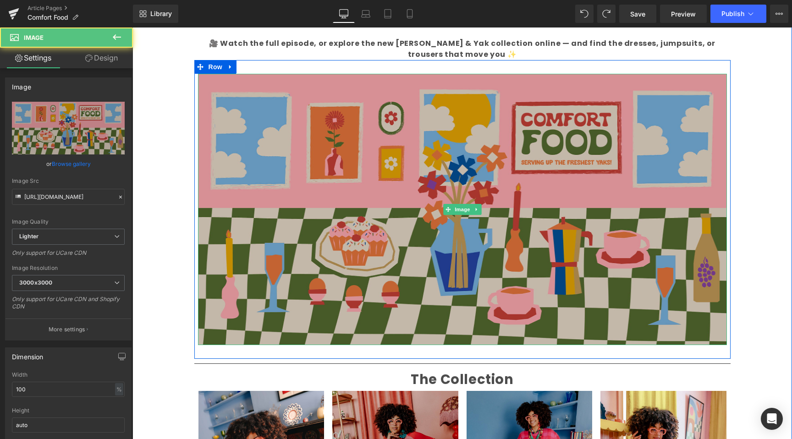
scroll to position [605, 0]
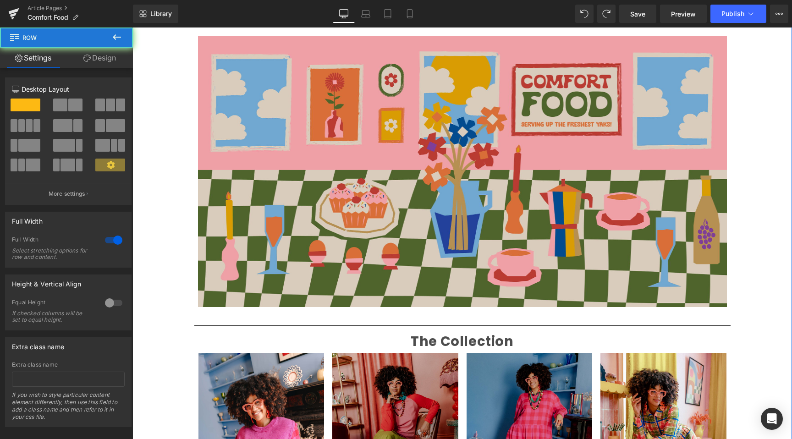
click at [160, 242] on div "Liquid Image Welcome back to Make What Moves You Text Block Our series celebrat…" at bounding box center [461, 25] width 659 height 1066
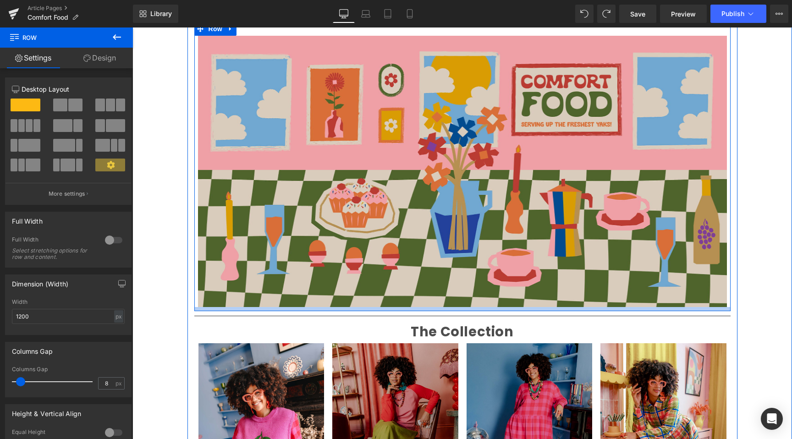
drag, startPoint x: 262, startPoint y: 306, endPoint x: 262, endPoint y: 297, distance: 9.2
click at [262, 307] on div at bounding box center [462, 309] width 536 height 4
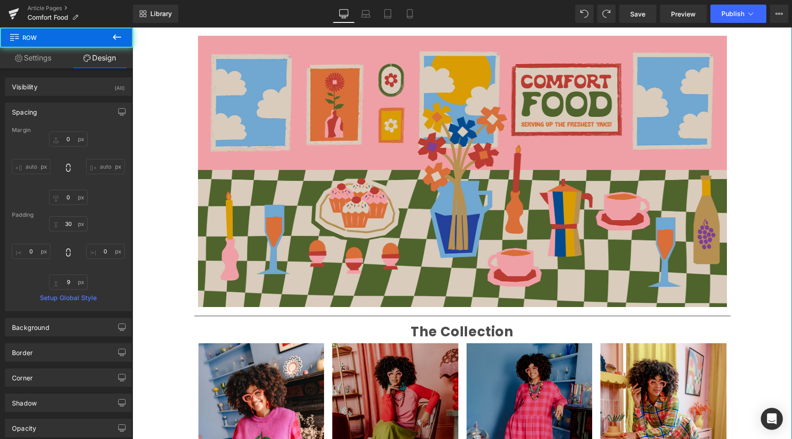
click at [153, 290] on div "Liquid Image Welcome back to Make What Moves You Text Block Our series celebrat…" at bounding box center [461, 20] width 659 height 1056
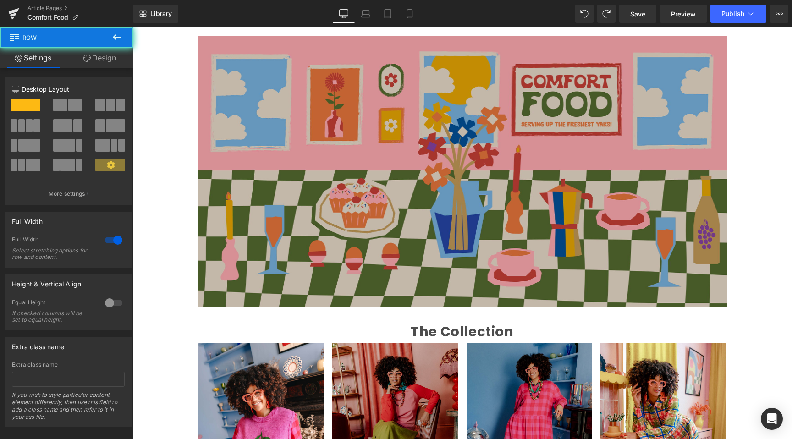
scroll to position [533, 0]
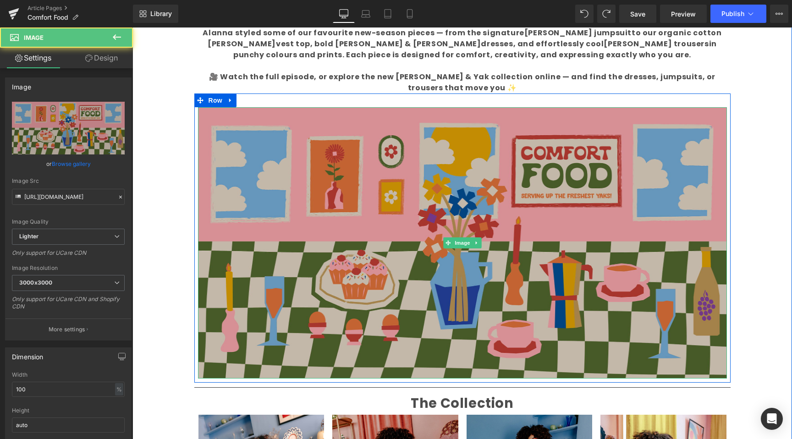
click at [334, 284] on img at bounding box center [462, 242] width 529 height 271
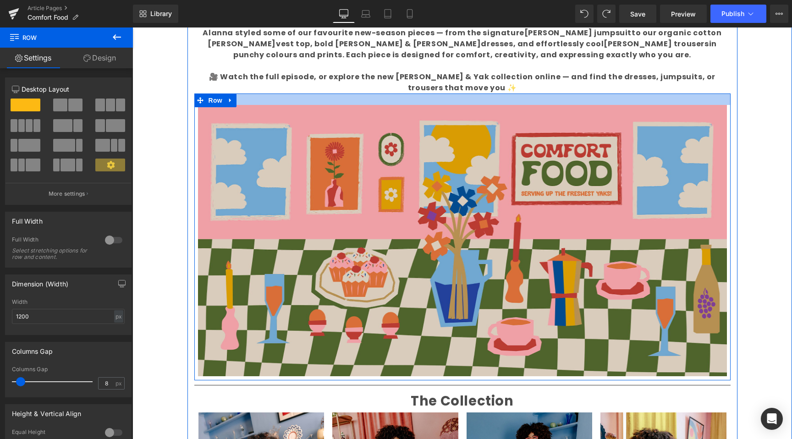
click at [316, 82] on div "Comfort Foo Text Block Our series celebrating incredible creative: the makers, …" at bounding box center [462, 282] width 550 height 668
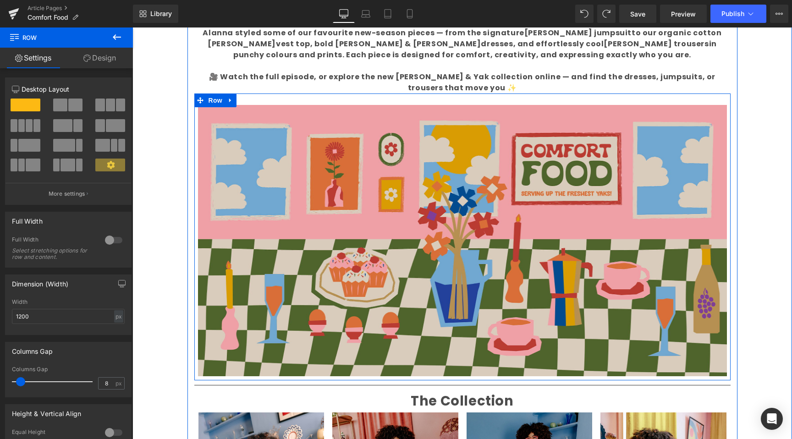
click at [316, 82] on div "To kick off the new season, we visited creator and studio owner [PERSON_NAME] i…" at bounding box center [462, 38] width 536 height 110
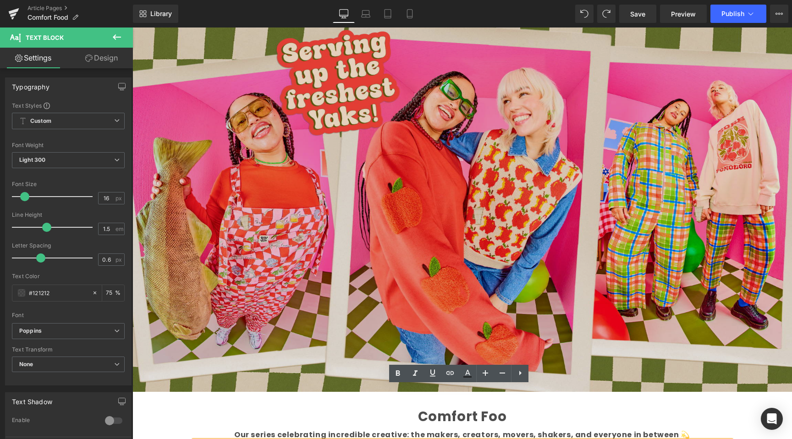
scroll to position [0, 0]
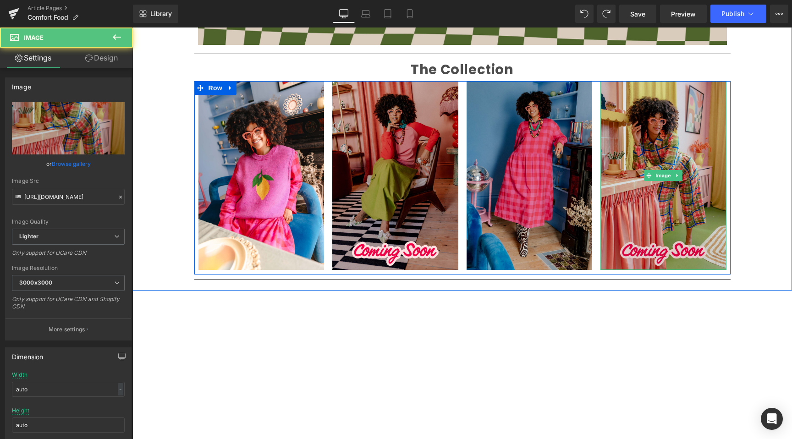
click at [669, 205] on img at bounding box center [663, 175] width 126 height 189
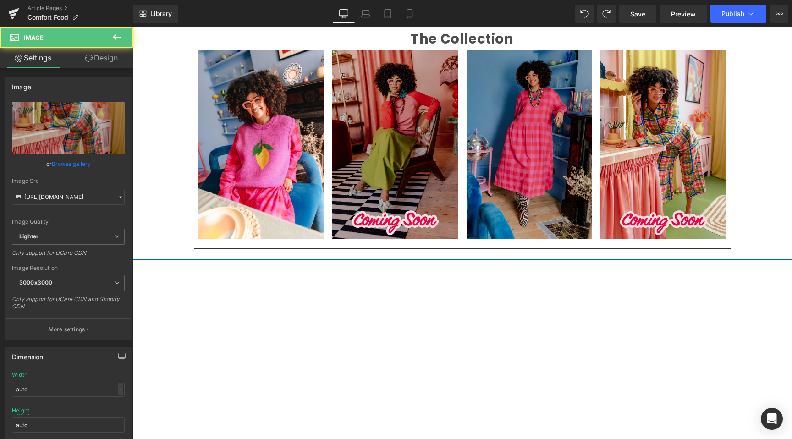
scroll to position [1001, 0]
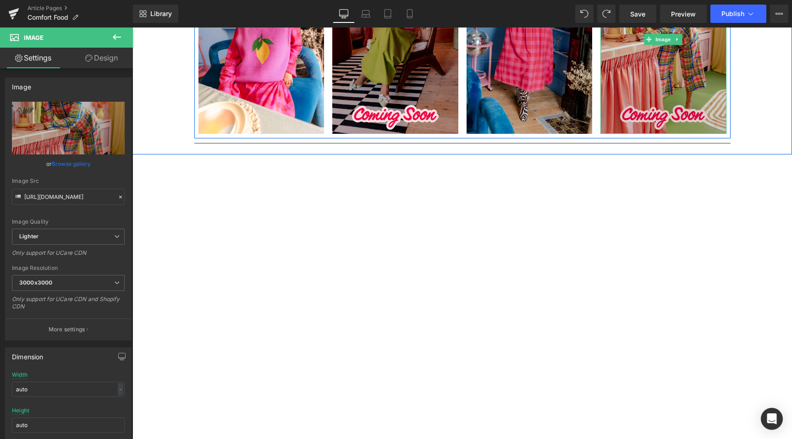
click at [675, 119] on img at bounding box center [663, 39] width 126 height 189
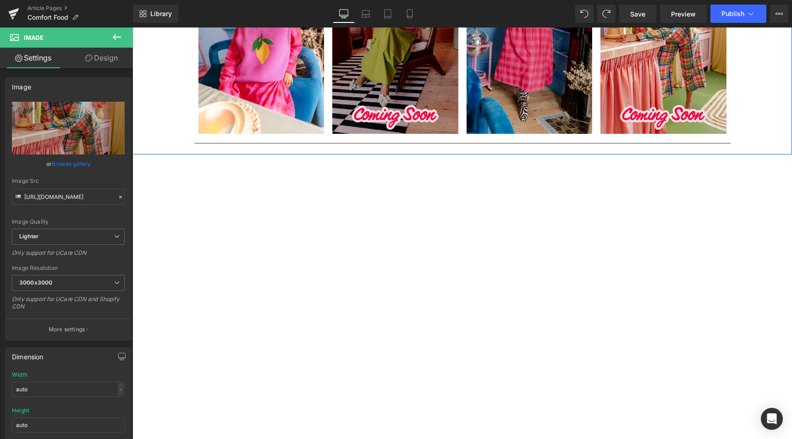
scroll to position [841, 0]
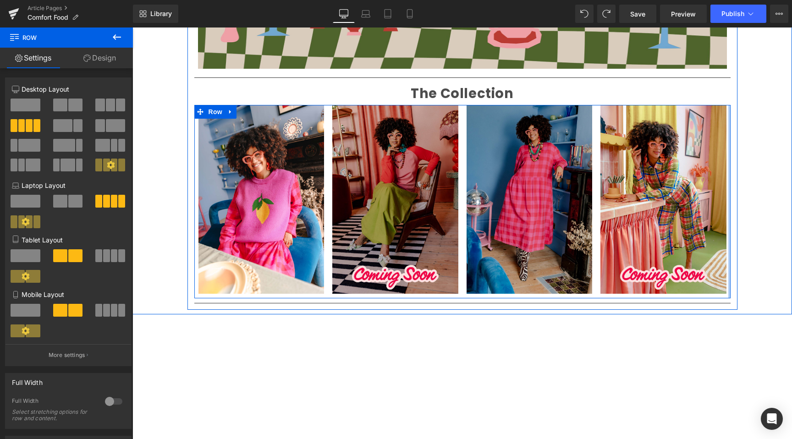
drag, startPoint x: 724, startPoint y: 170, endPoint x: 728, endPoint y: 168, distance: 5.0
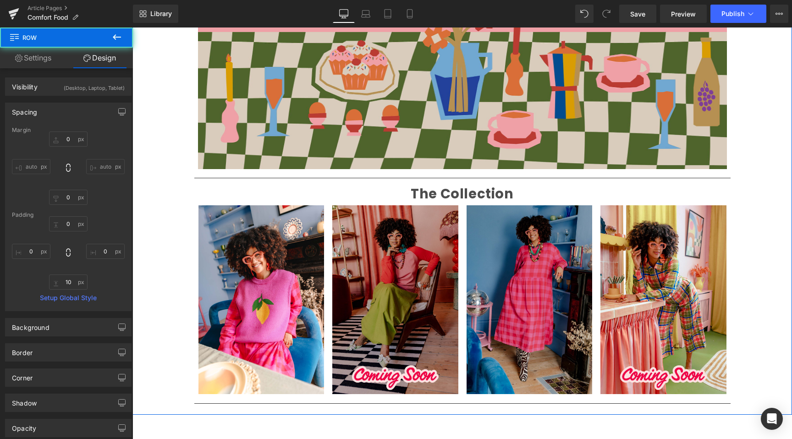
scroll to position [679, 0]
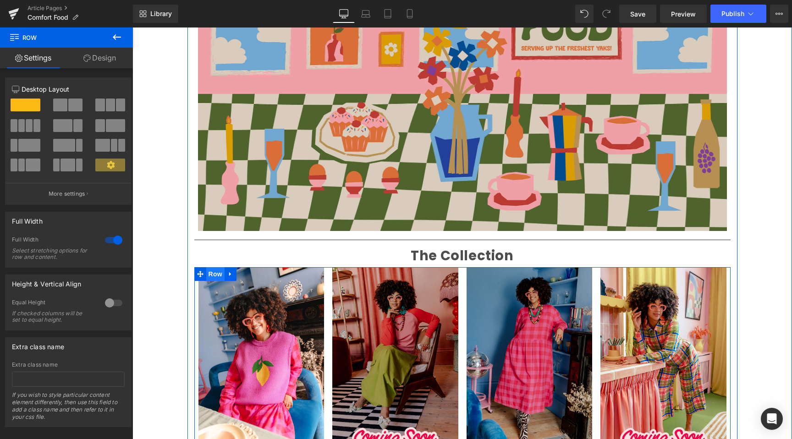
click at [206, 267] on span "Row" at bounding box center [215, 274] width 18 height 14
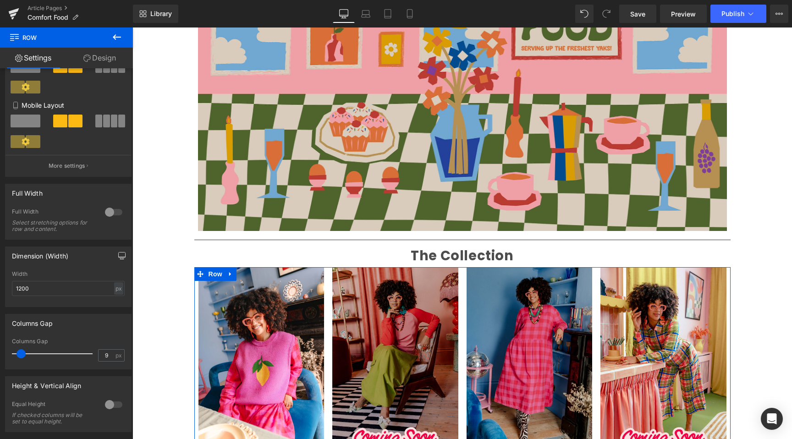
scroll to position [306, 0]
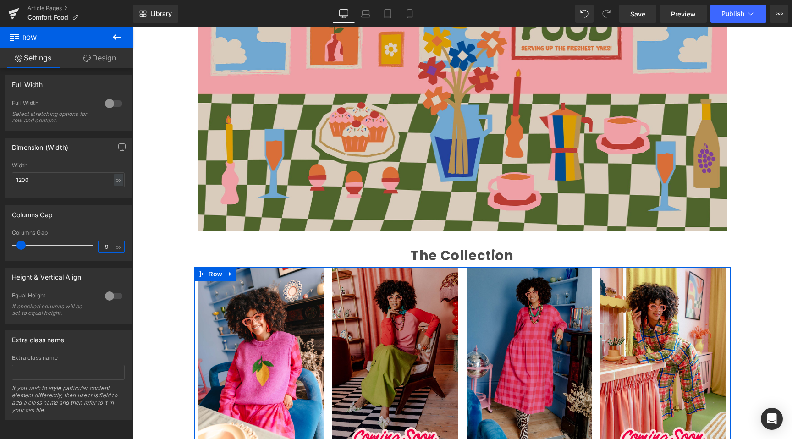
click at [105, 241] on input "9" at bounding box center [106, 246] width 16 height 11
type input "8"
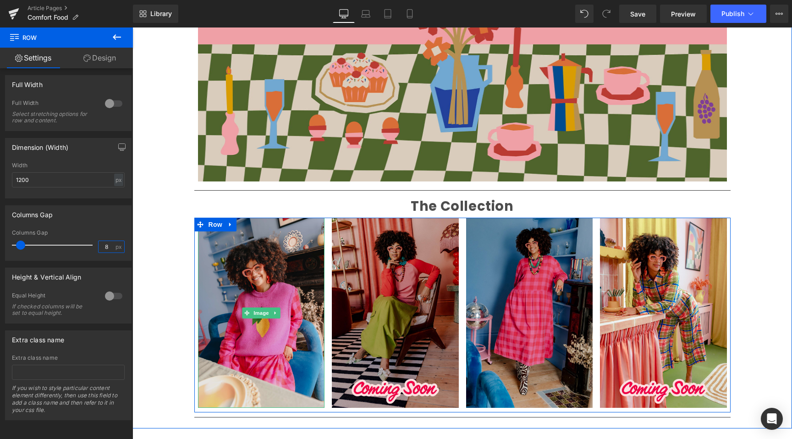
scroll to position [821, 0]
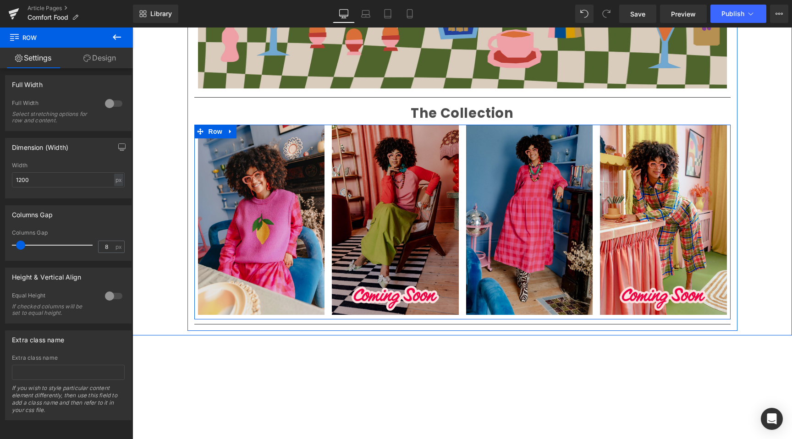
click at [216, 128] on img at bounding box center [261, 220] width 127 height 190
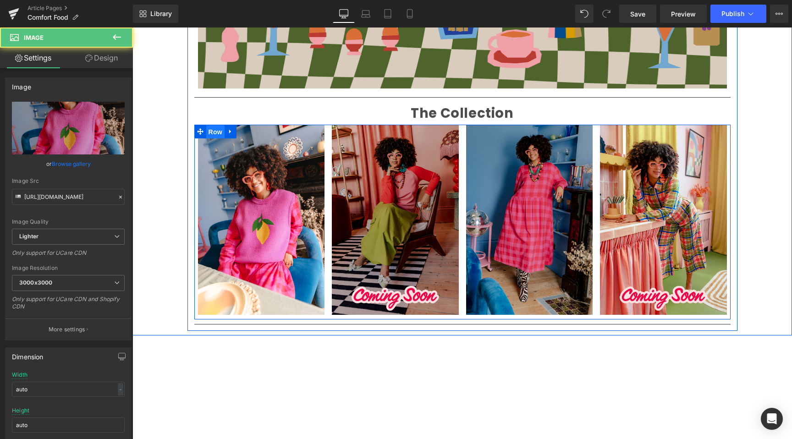
click at [215, 125] on span "Row" at bounding box center [215, 132] width 18 height 14
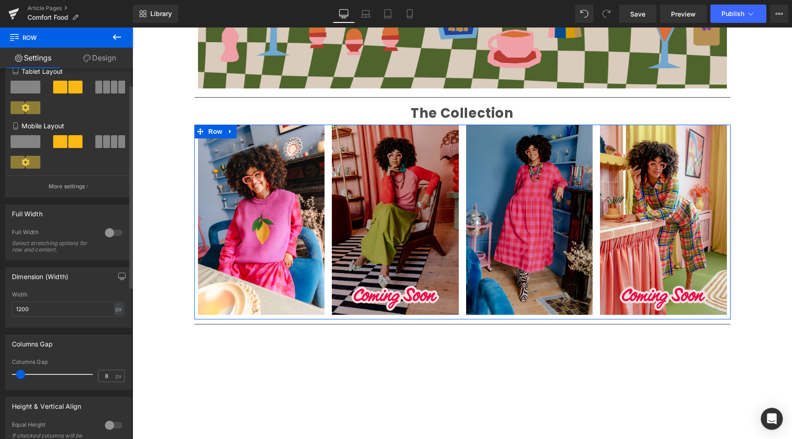
scroll to position [306, 0]
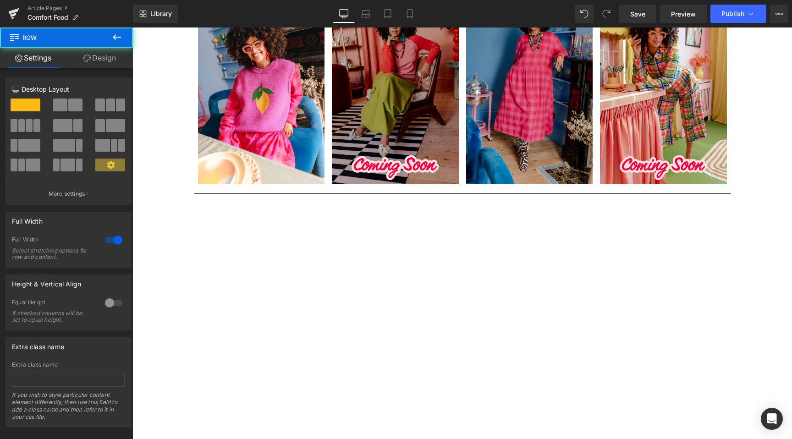
scroll to position [963, 0]
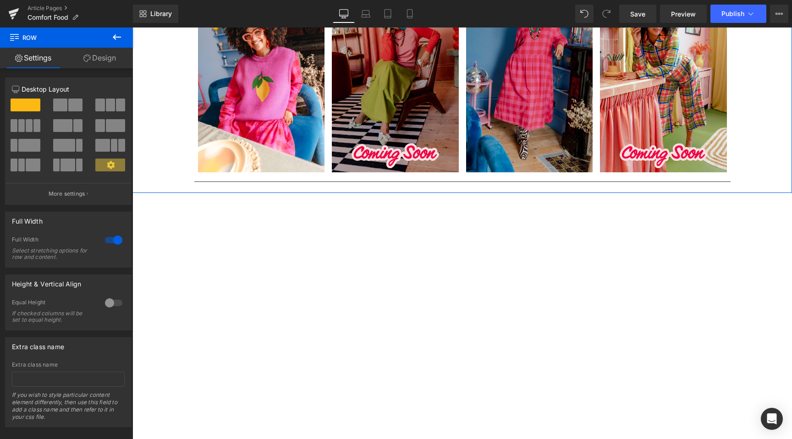
click at [132, 27] on div at bounding box center [132, 27] width 0 height 0
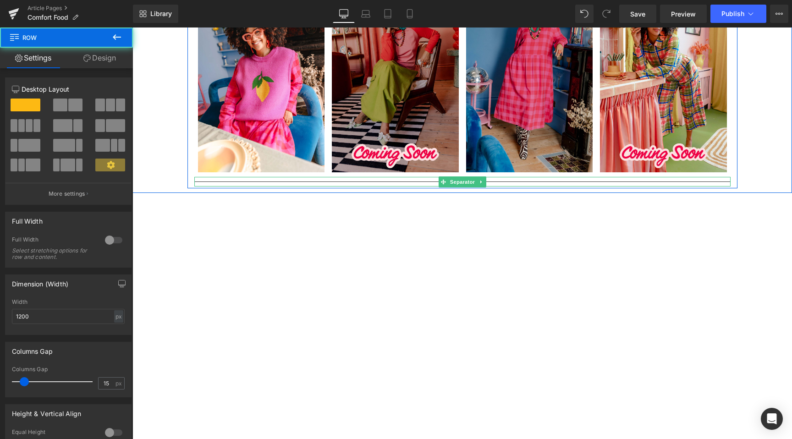
click at [197, 181] on hr at bounding box center [462, 183] width 536 height 5
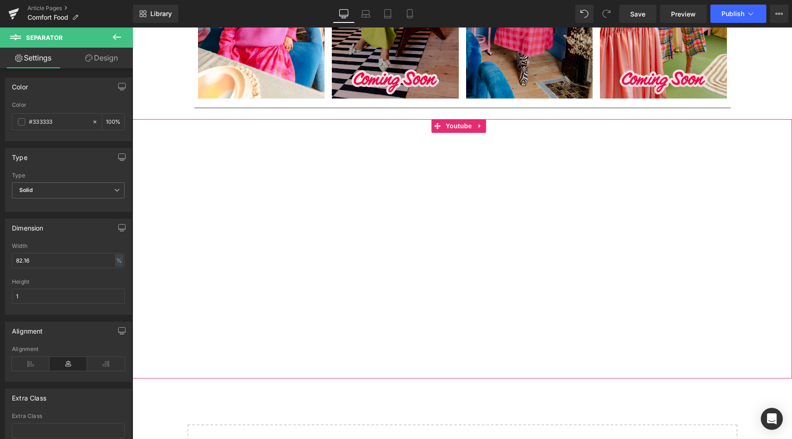
click at [189, 207] on div "Youtube" at bounding box center [461, 248] width 659 height 259
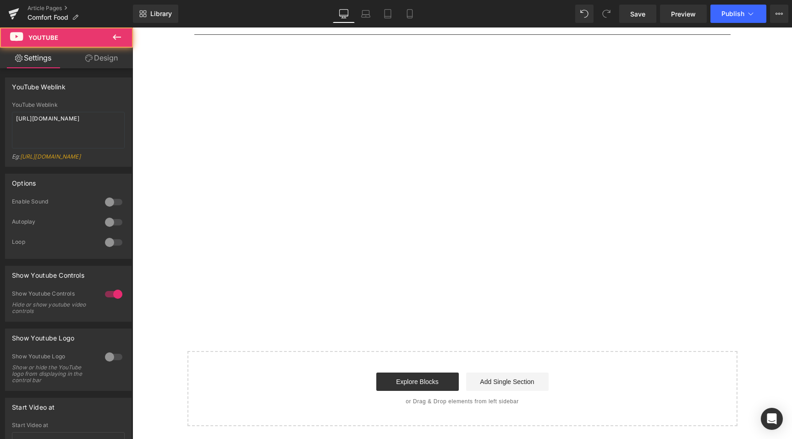
drag, startPoint x: 358, startPoint y: 306, endPoint x: 352, endPoint y: 308, distance: 6.4
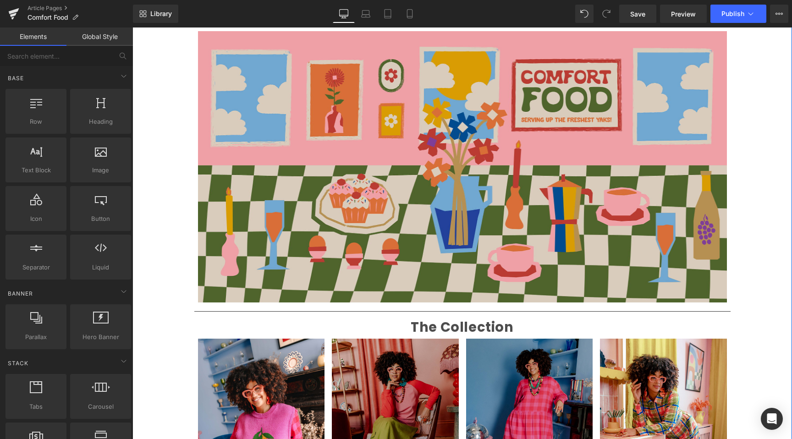
scroll to position [213, 0]
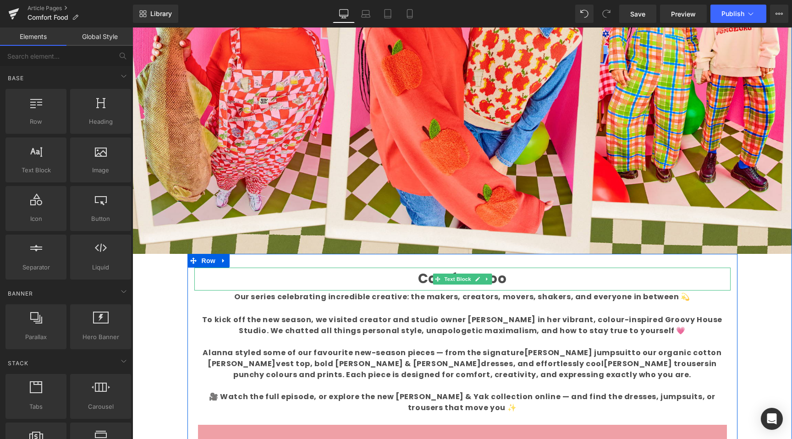
click at [511, 278] on p "Comfort Foo" at bounding box center [462, 279] width 536 height 22
